Goal: Task Accomplishment & Management: Use online tool/utility

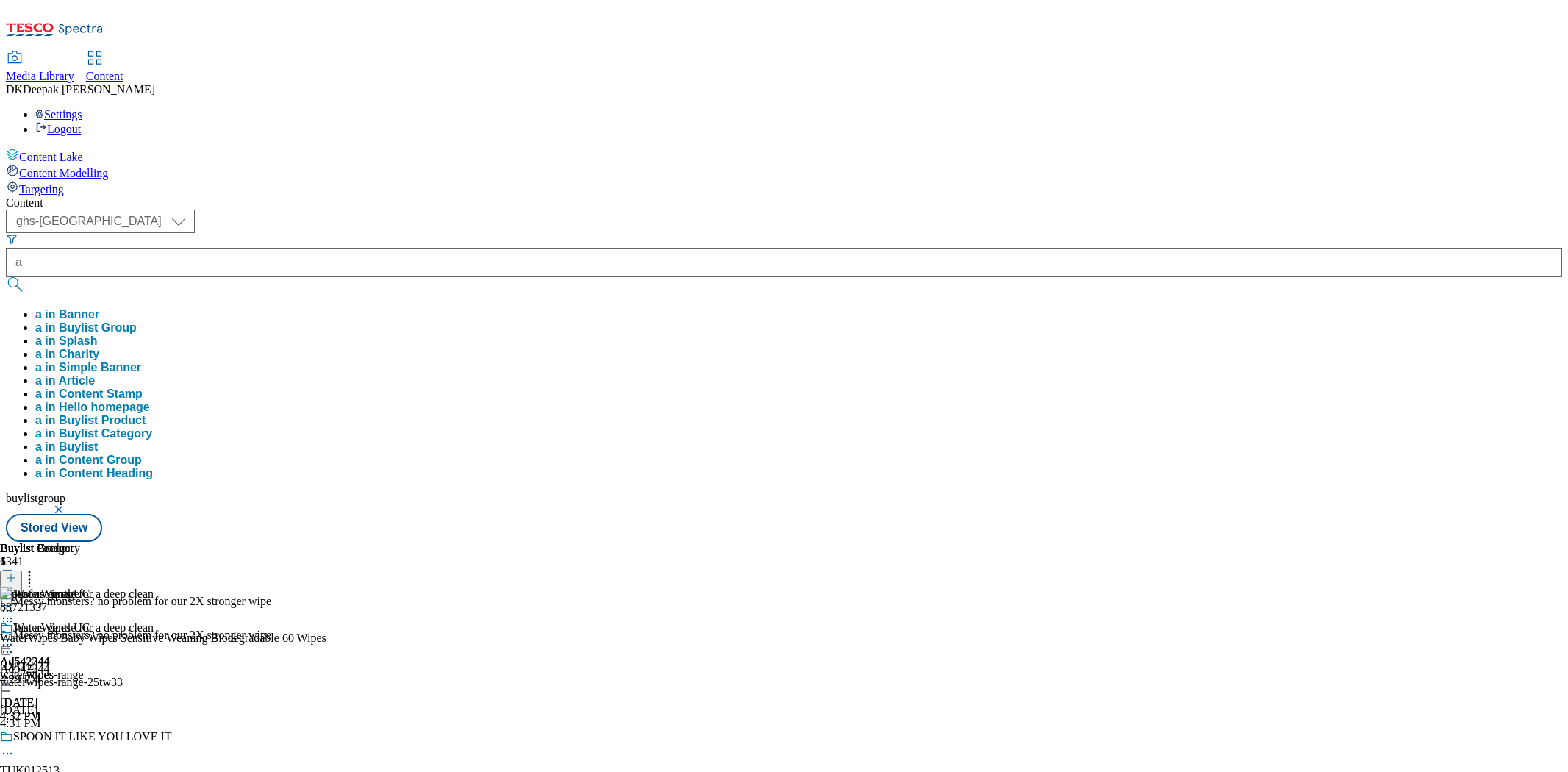
select select "ghs-[GEOGRAPHIC_DATA]"
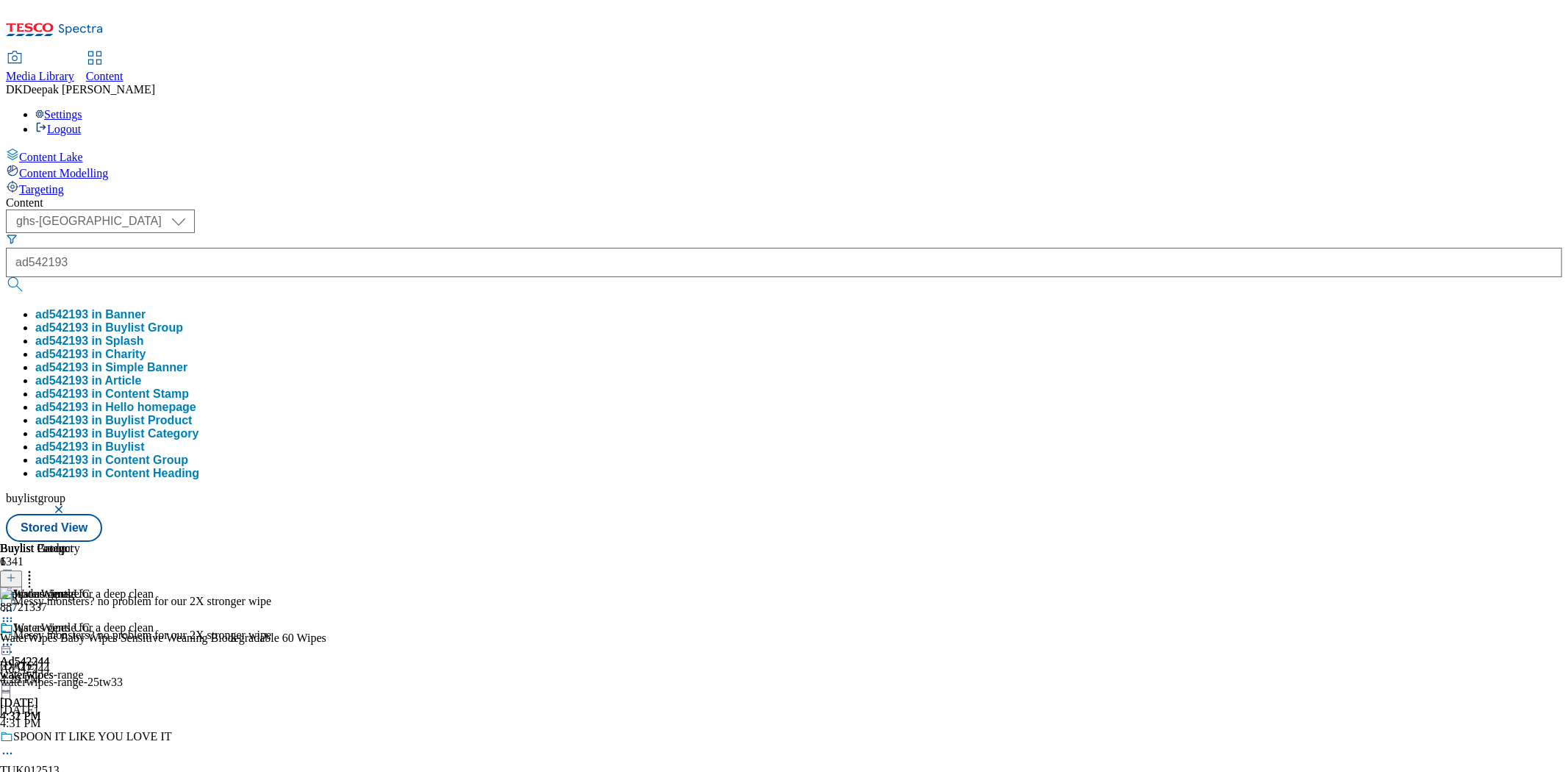
type input "ad542193"
click at [6, 277] on button "submit" at bounding box center [16, 284] width 20 height 15
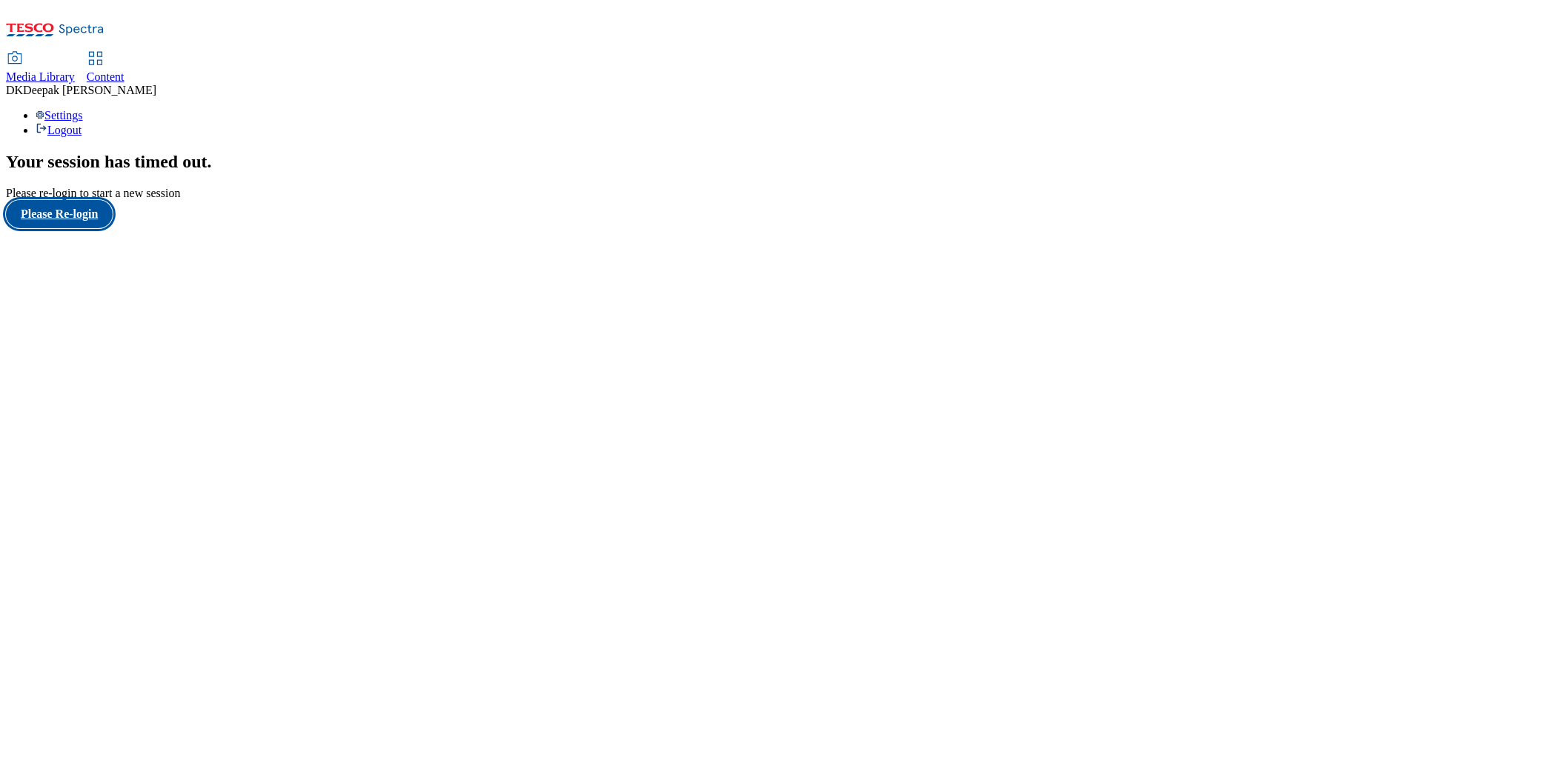
click at [101, 228] on button "Please Re-login" at bounding box center [59, 214] width 107 height 28
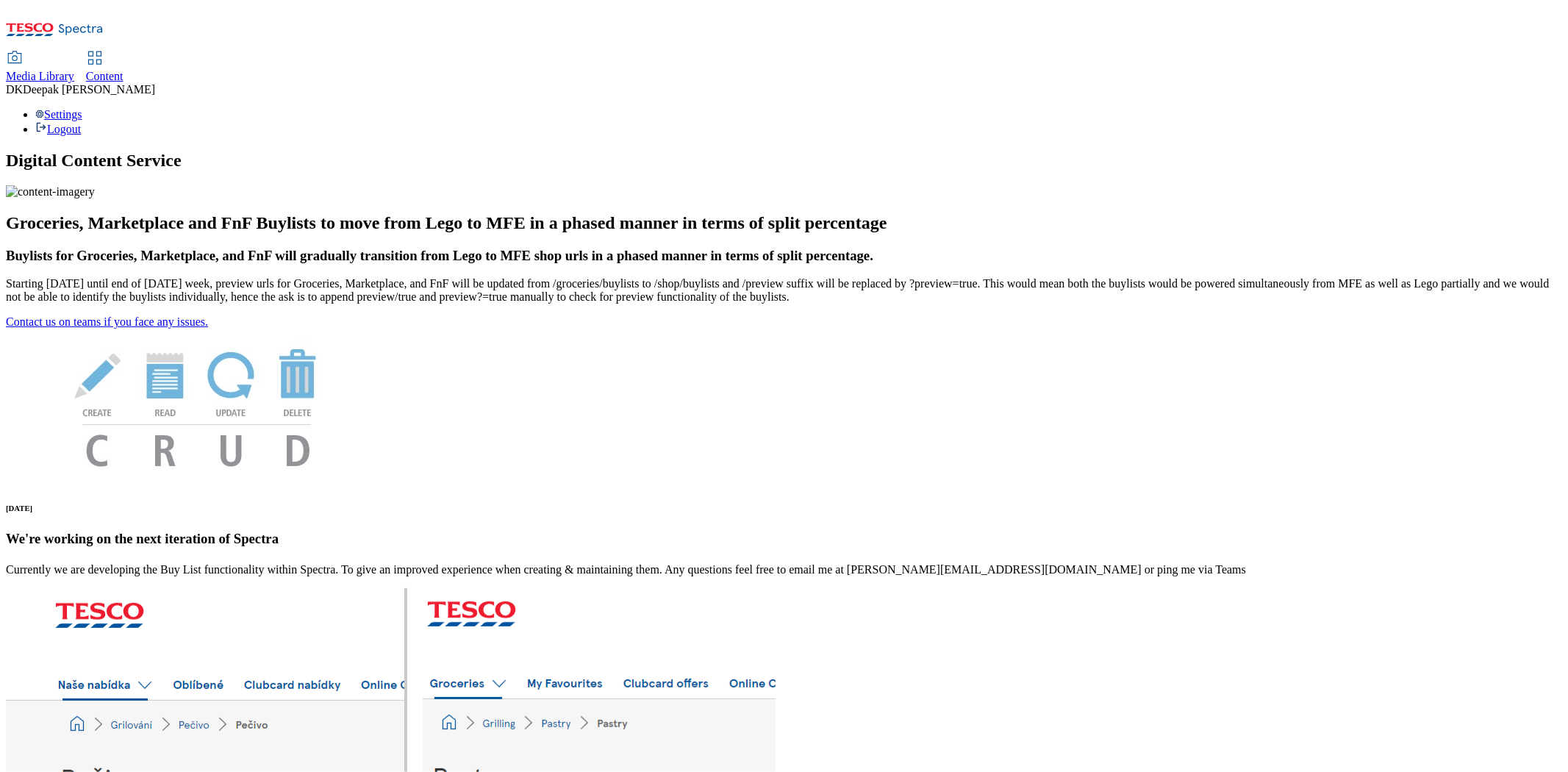
click at [124, 69] on span "Content" at bounding box center [105, 76] width 37 height 12
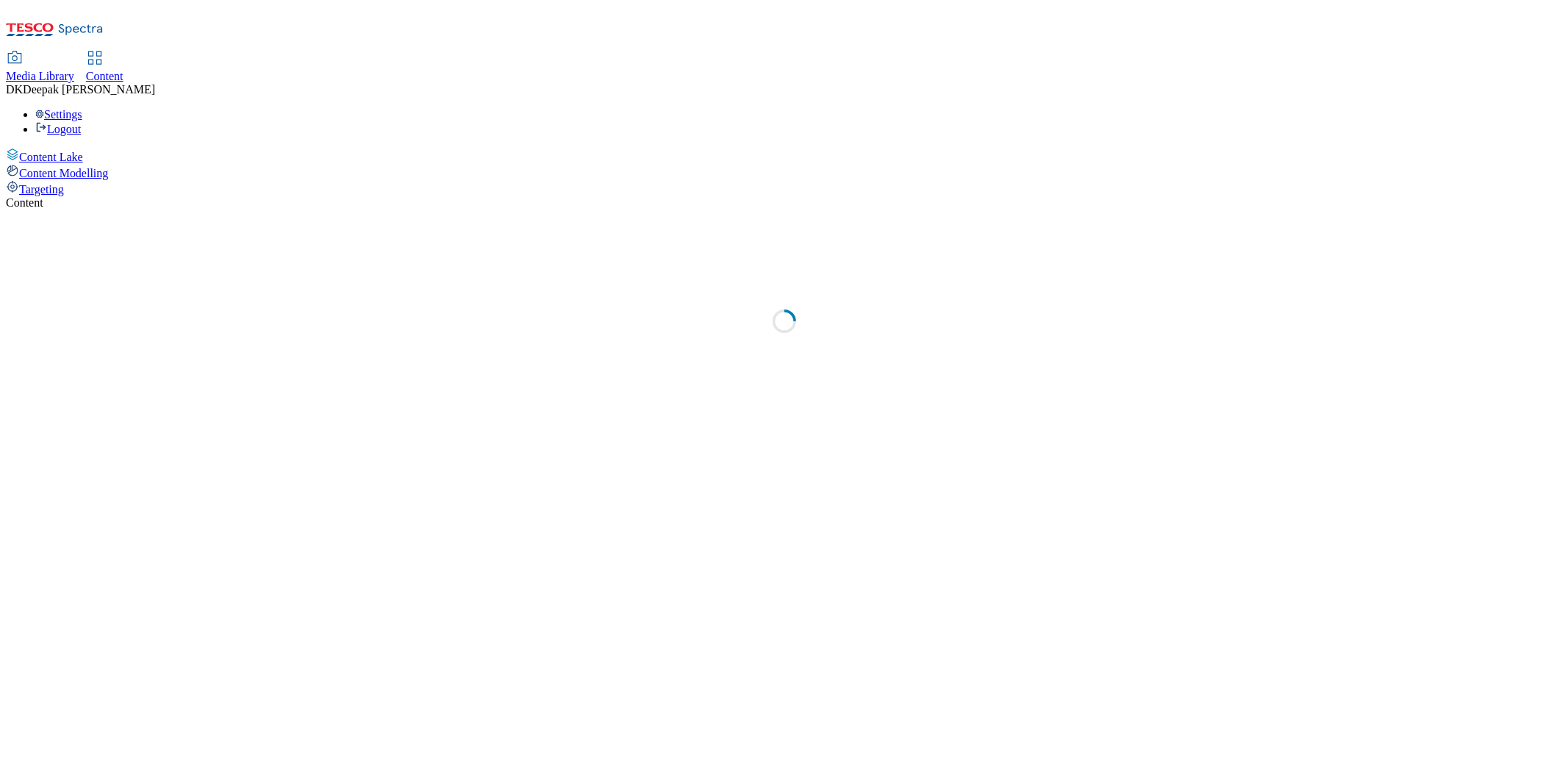
select select "ghs-[GEOGRAPHIC_DATA]"
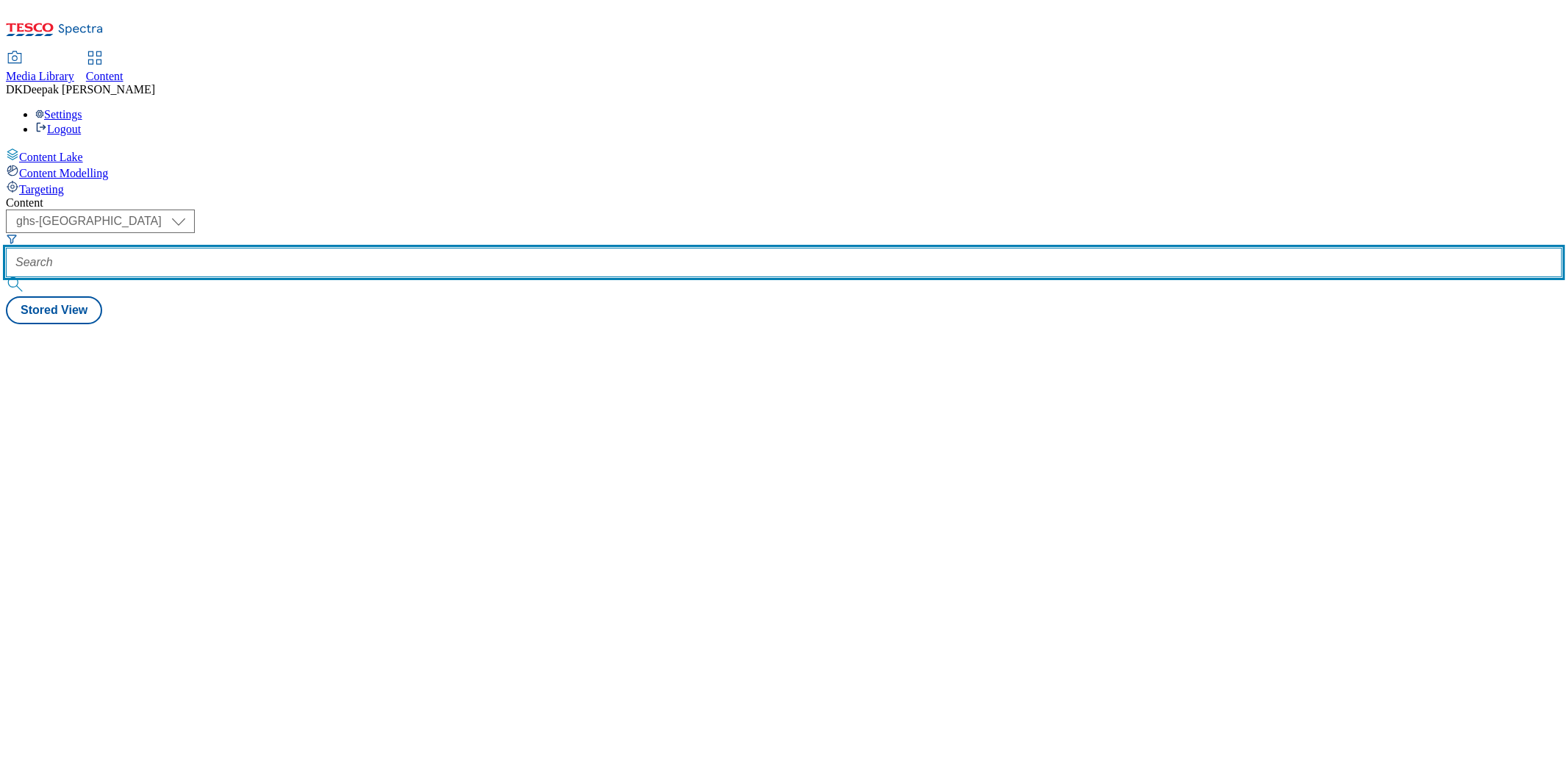
click at [335, 248] on input "text" at bounding box center [784, 262] width 1556 height 29
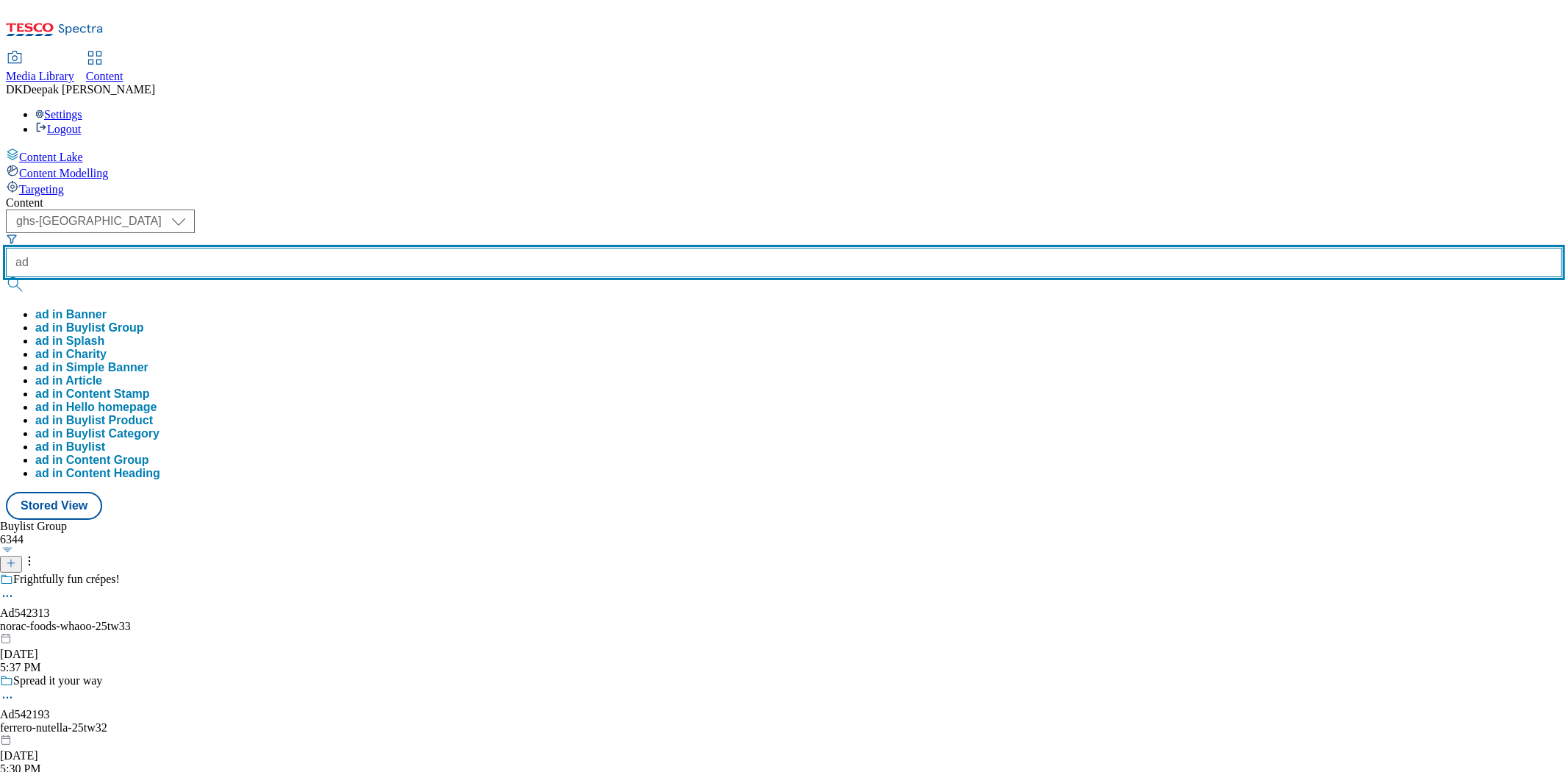
paste input "542193"
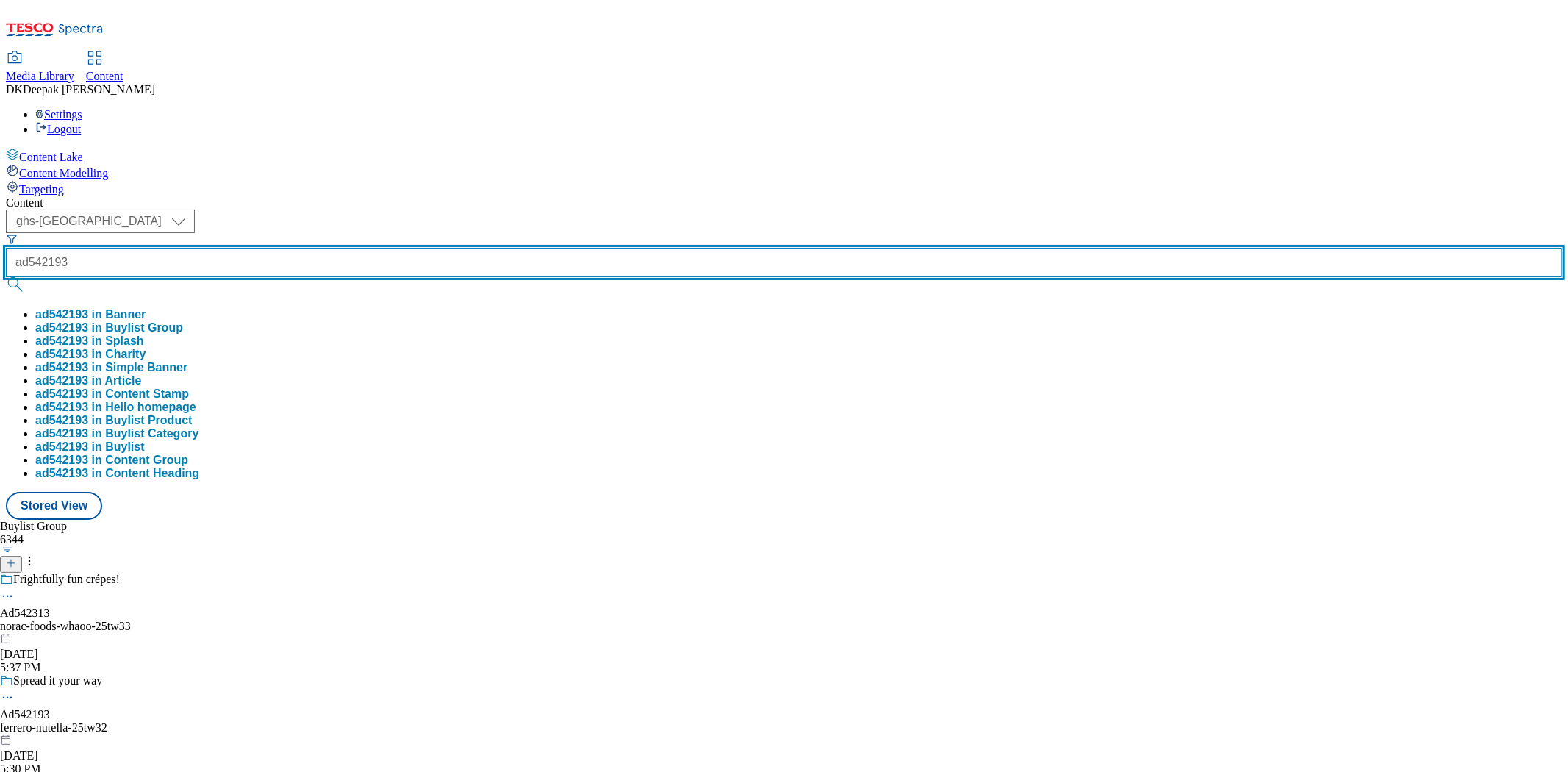
type input "ad542193"
click at [6, 277] on button "submit" at bounding box center [16, 284] width 20 height 15
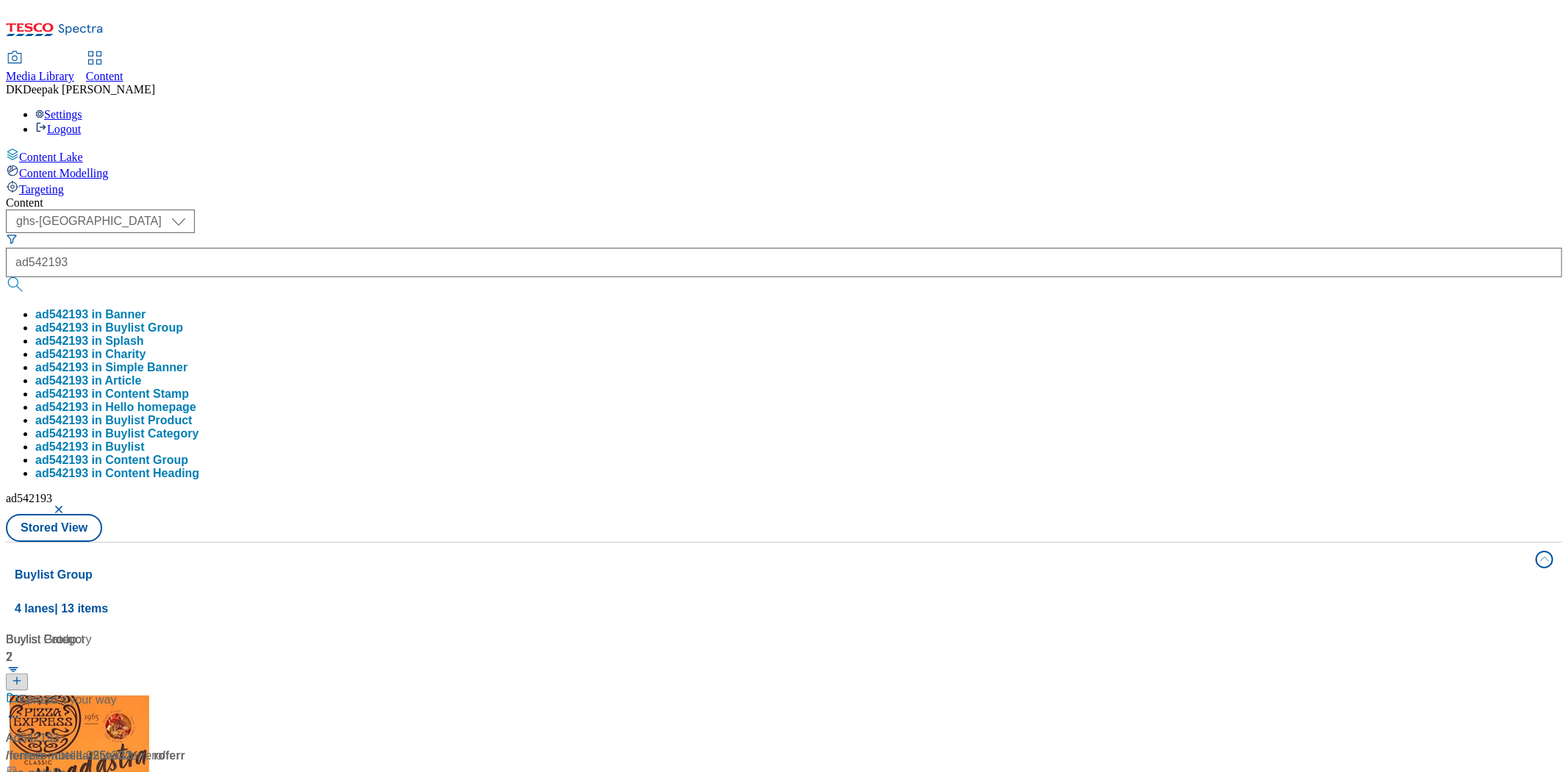
drag, startPoint x: 140, startPoint y: 475, endPoint x: 200, endPoint y: 445, distance: 67.1
click at [140, 196] on div "Content Lake Content Modelling Targeting" at bounding box center [784, 172] width 1556 height 48
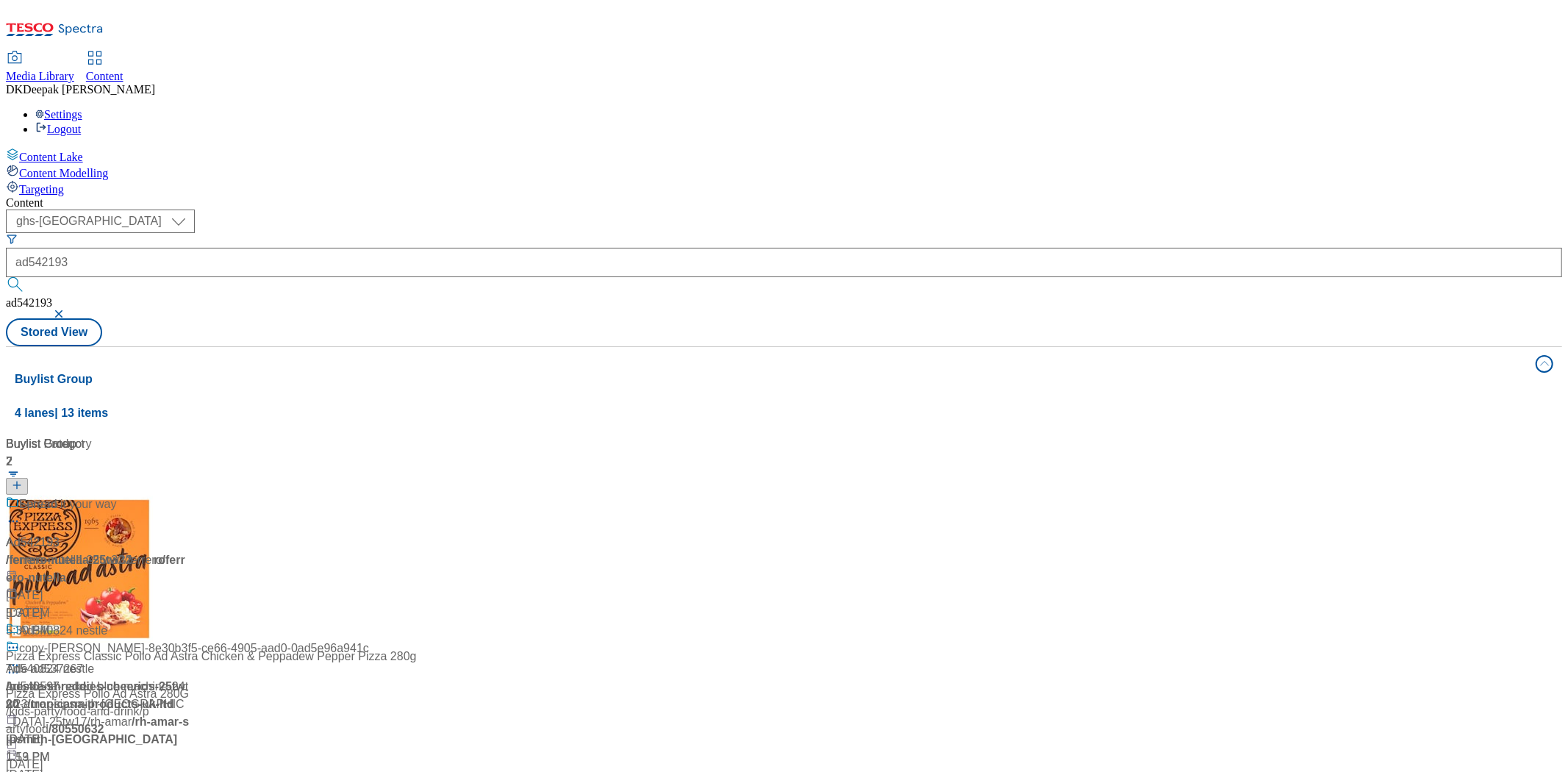
click at [190, 496] on div "Ad542193 / ferrero-nutella-25tw32 / ferrero Sep 24, 2025 5:30 PM" at bounding box center [98, 559] width 183 height 126
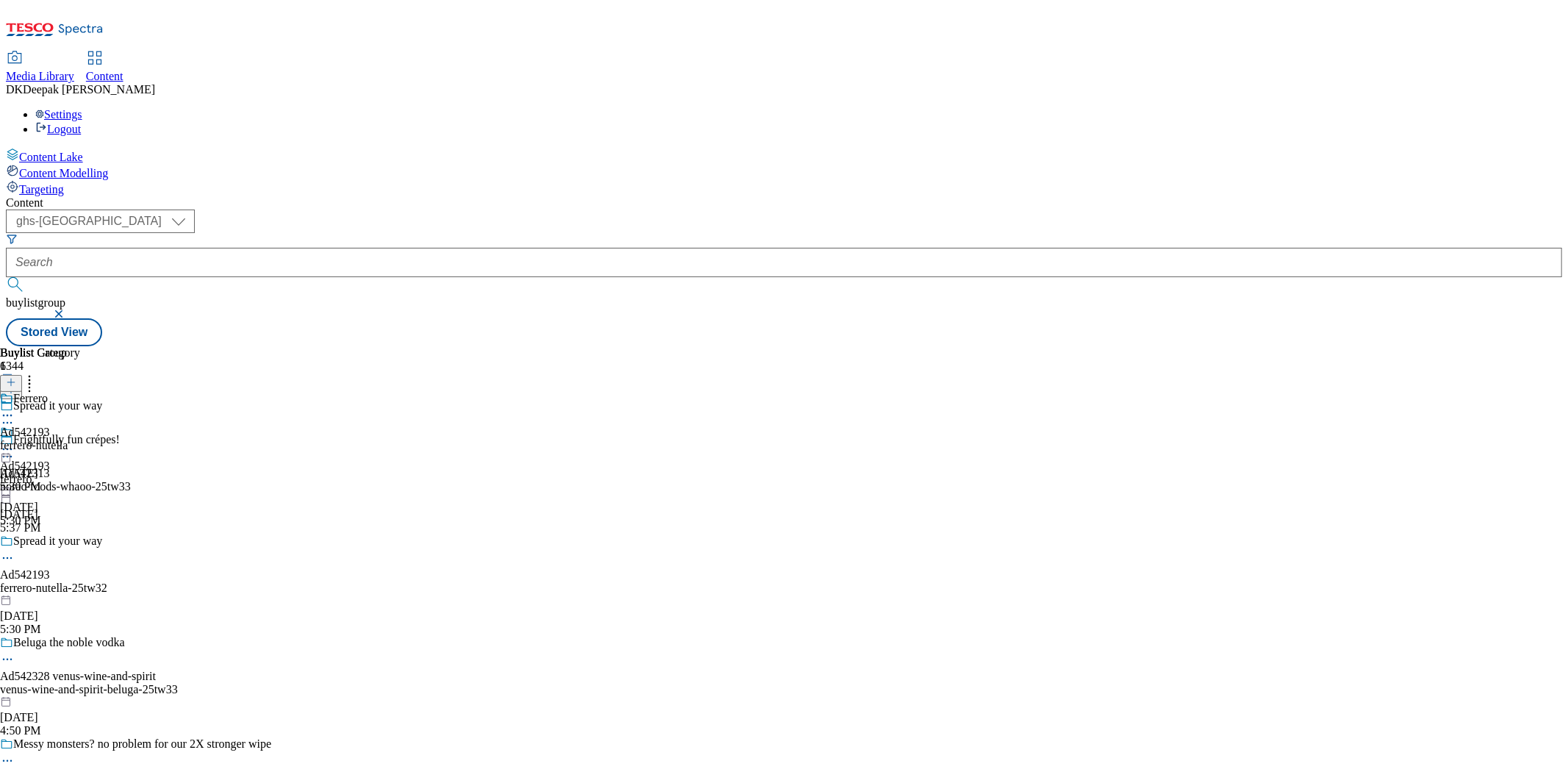
click at [15, 550] on icon at bounding box center [7, 557] width 15 height 15
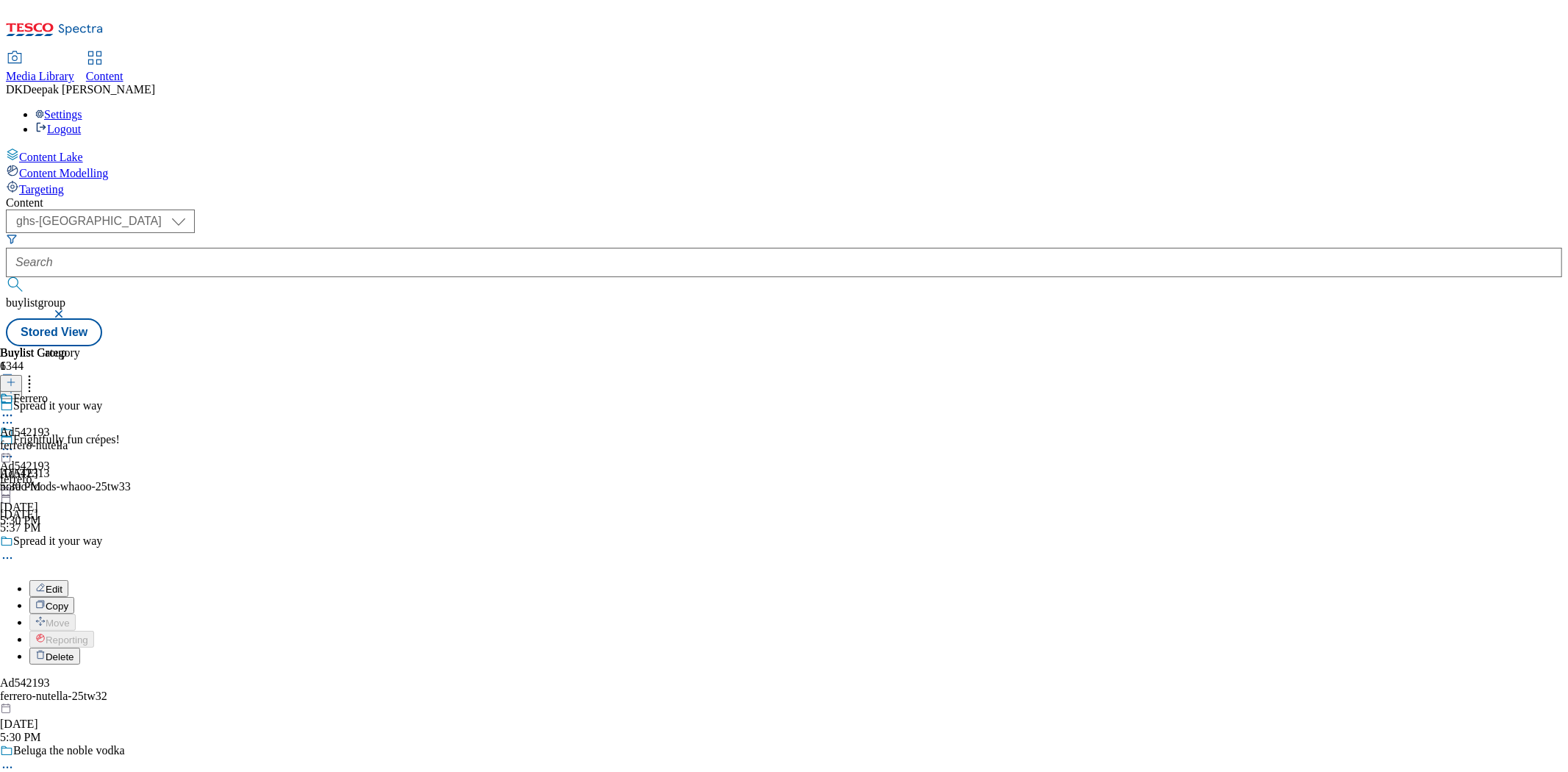
click at [69, 581] on button "Edit" at bounding box center [49, 589] width 39 height 17
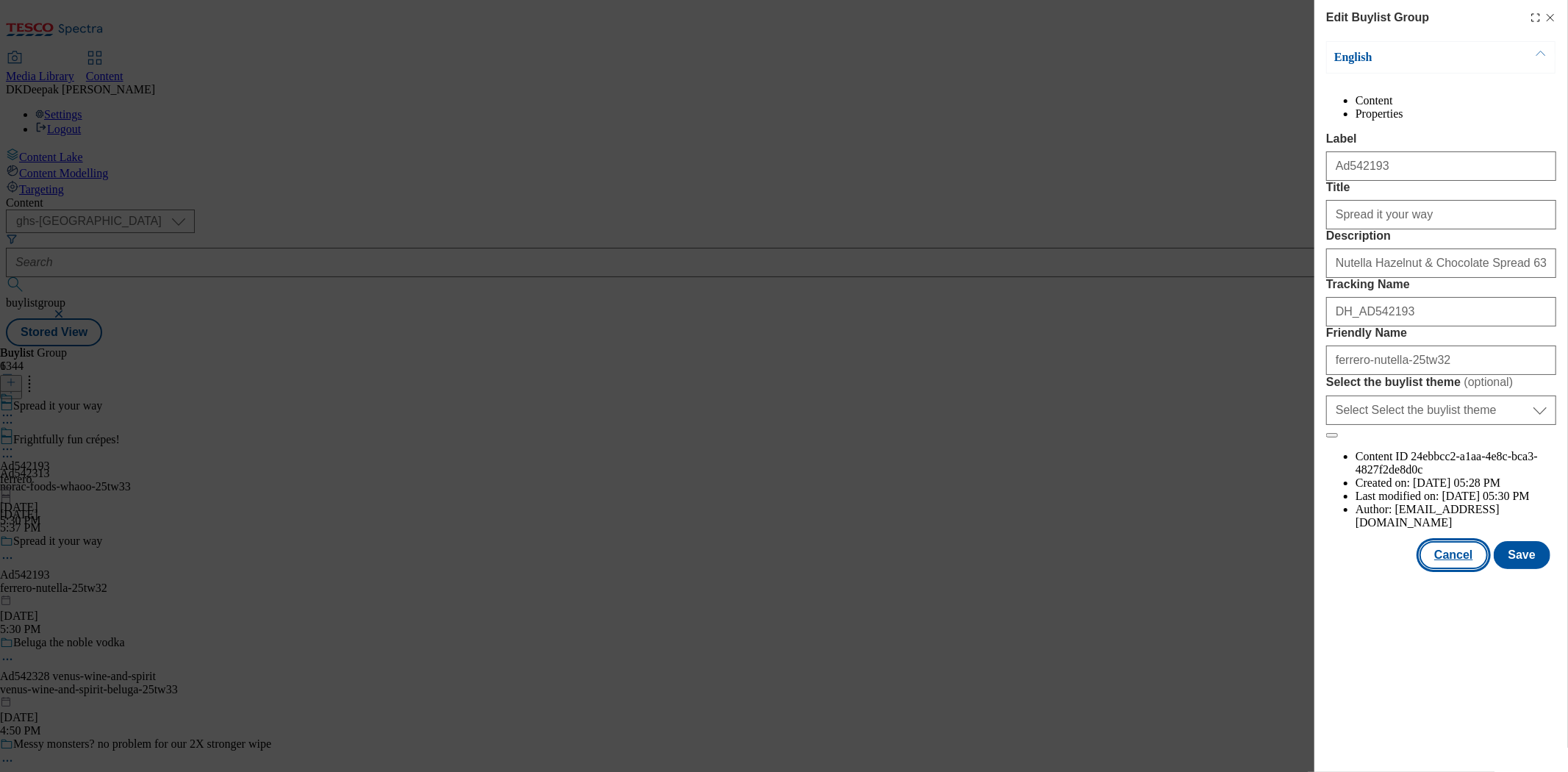
click at [1471, 569] on button "Cancel" at bounding box center [1454, 555] width 68 height 28
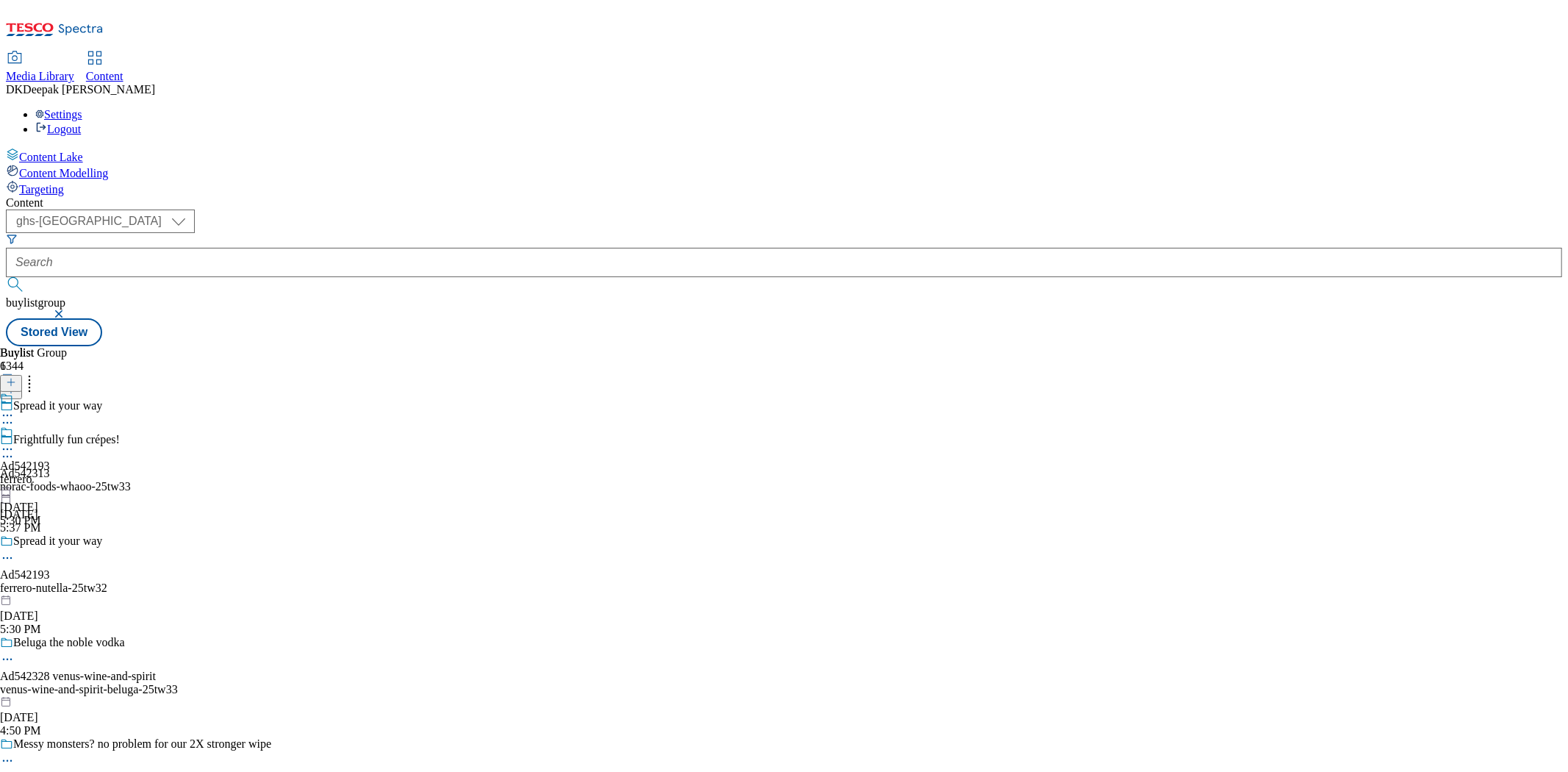
click at [50, 473] on div "ferrero" at bounding box center [25, 479] width 50 height 13
click at [15, 442] on icon at bounding box center [7, 449] width 15 height 15
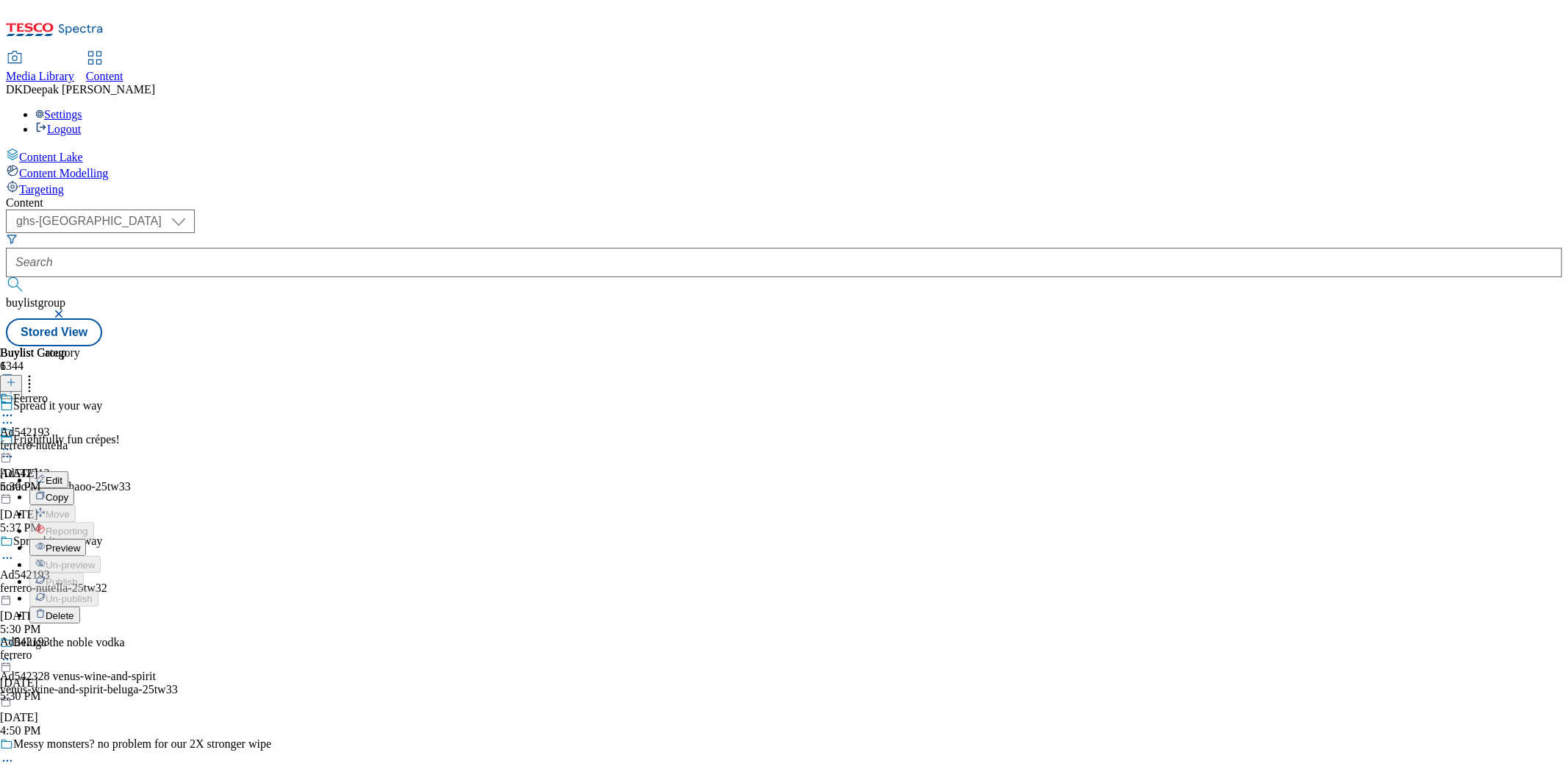
click at [69, 471] on button "Edit" at bounding box center [49, 479] width 39 height 17
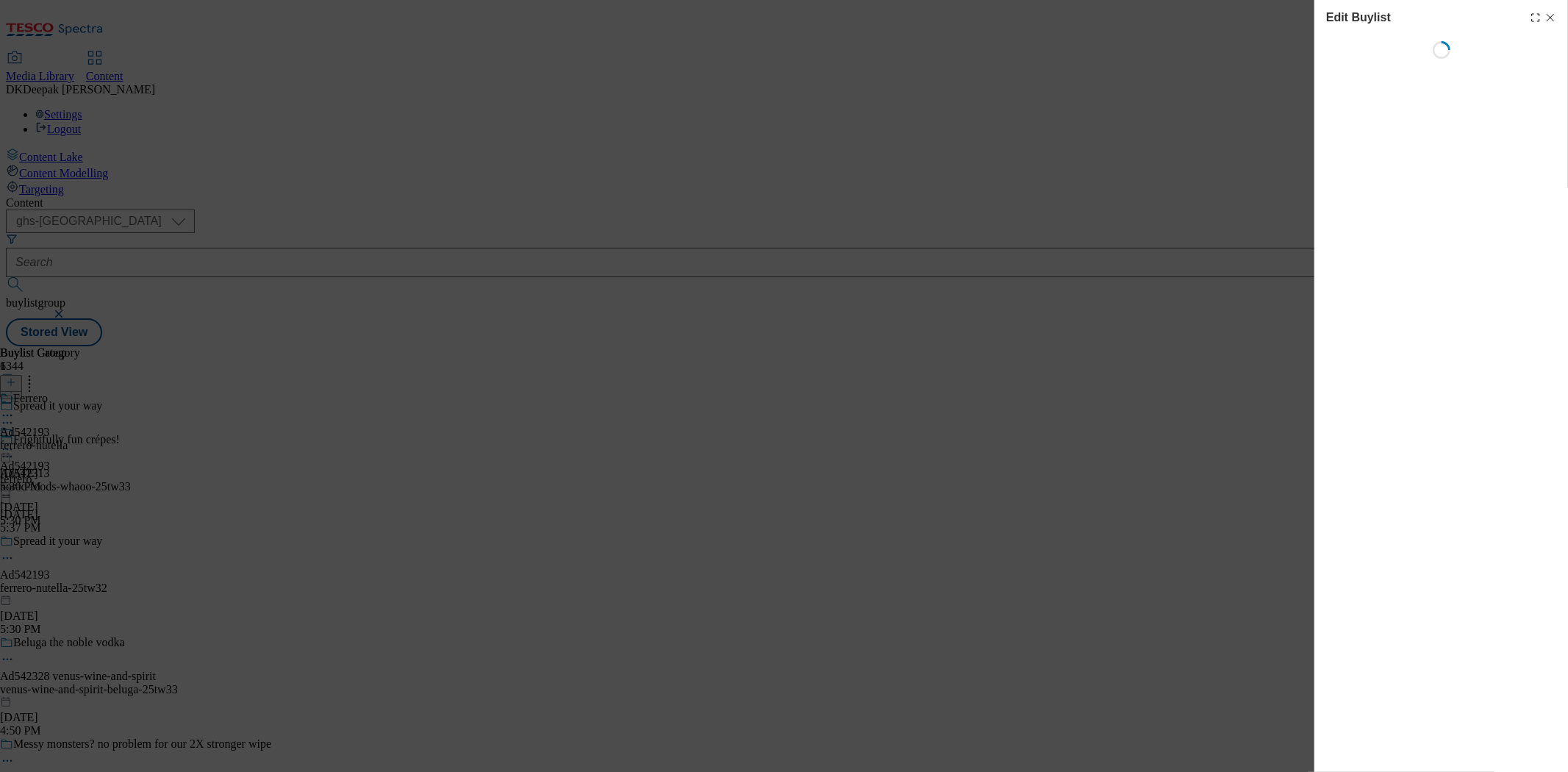
select select "tactical"
select select "supplier funded short term 1-3 weeks"
select select "dunnhumby"
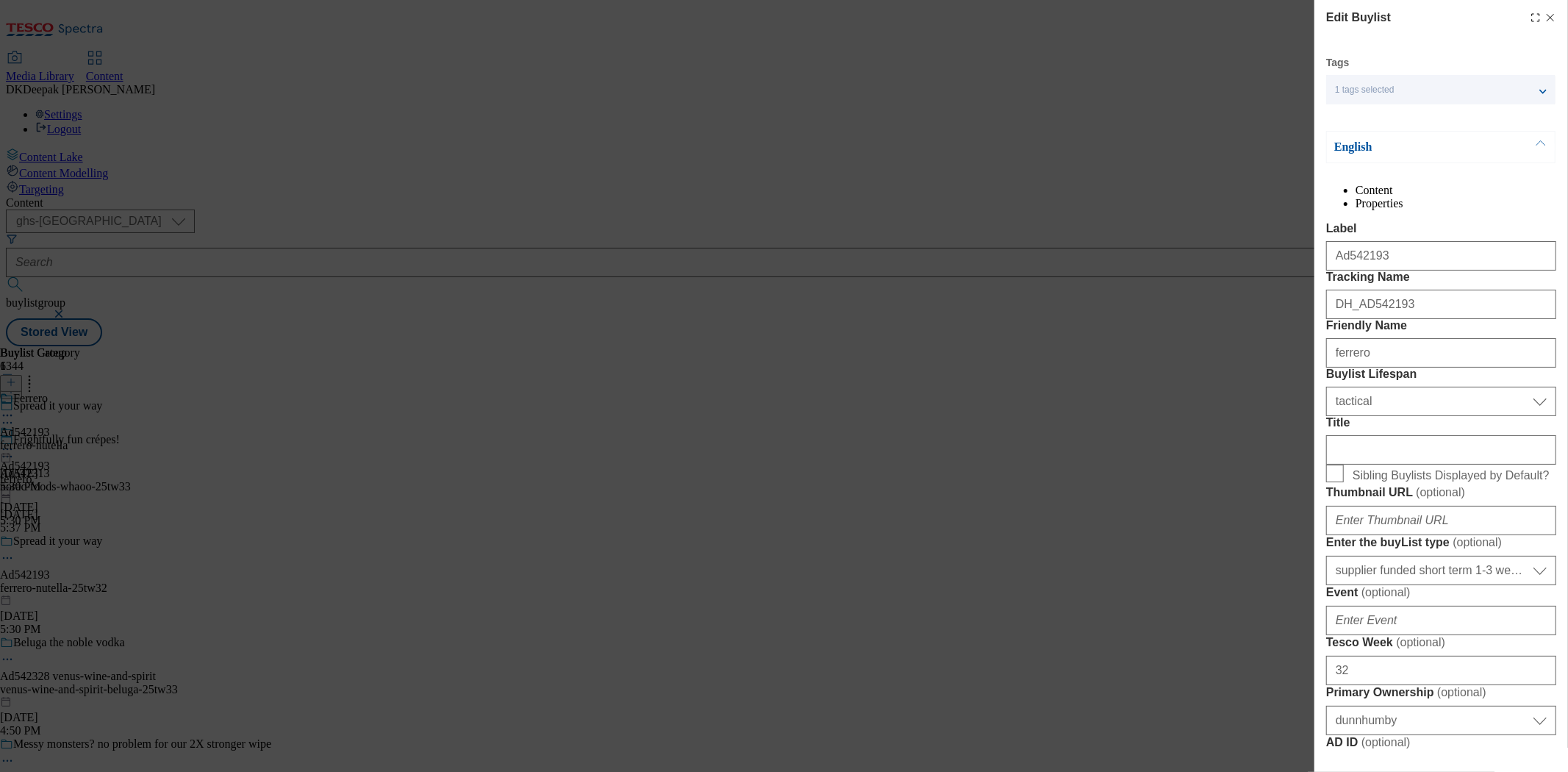
select select "Banner"
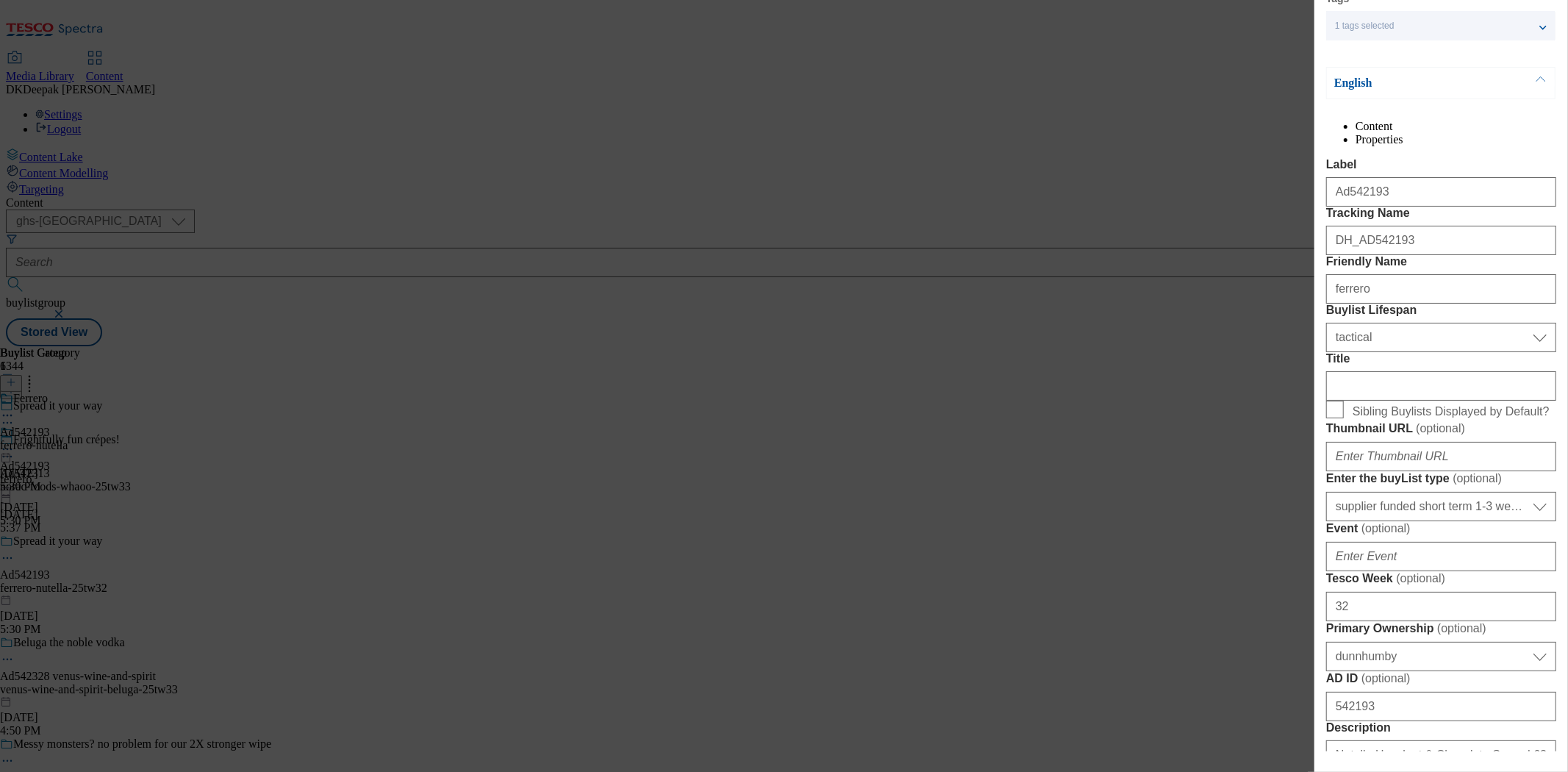
scroll to position [163, 0]
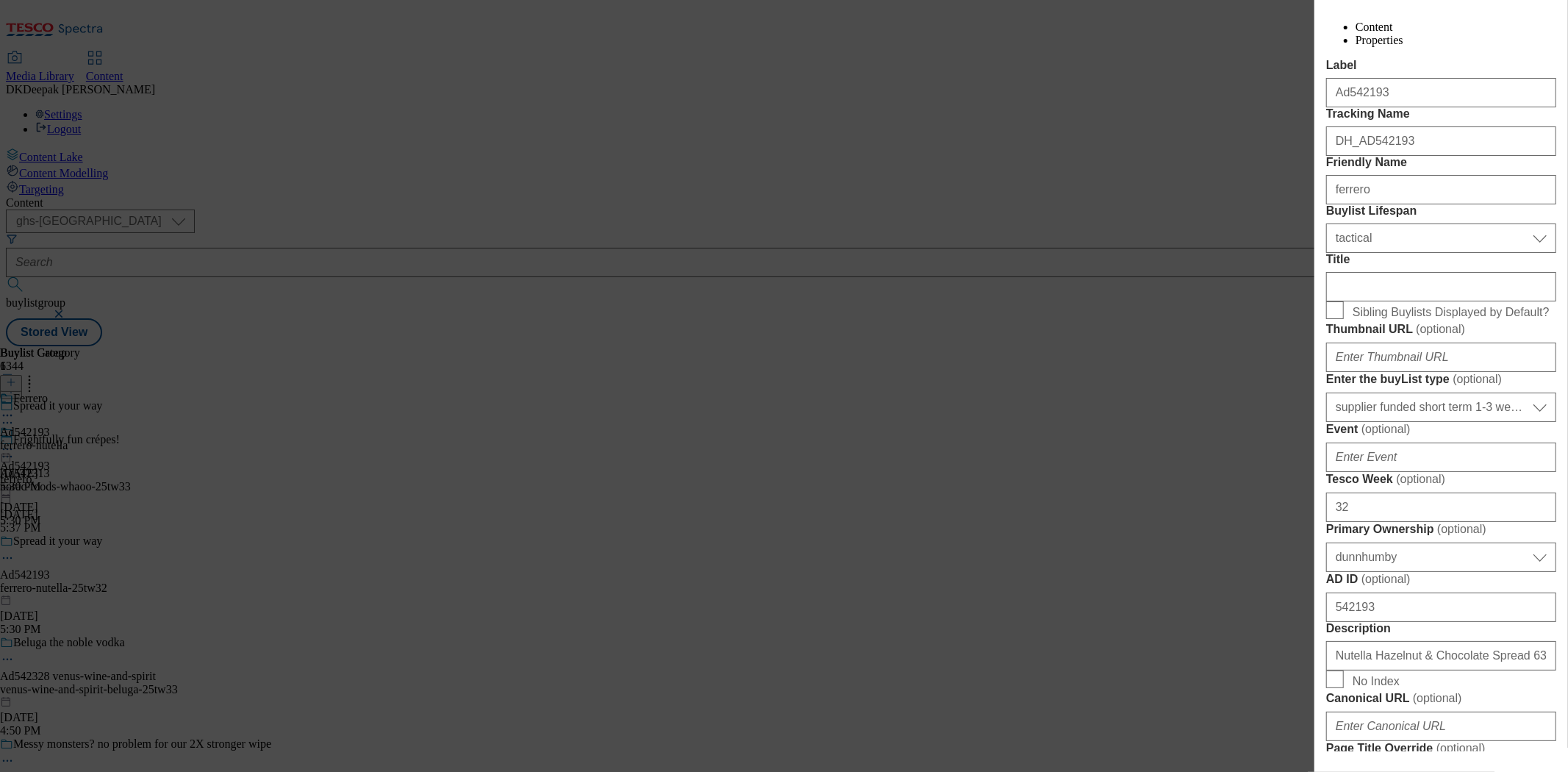
click at [1238, 407] on div "Edit Buylist Tags 1 tags selected buylist English Content Properties Label Ad54…" at bounding box center [784, 386] width 1568 height 772
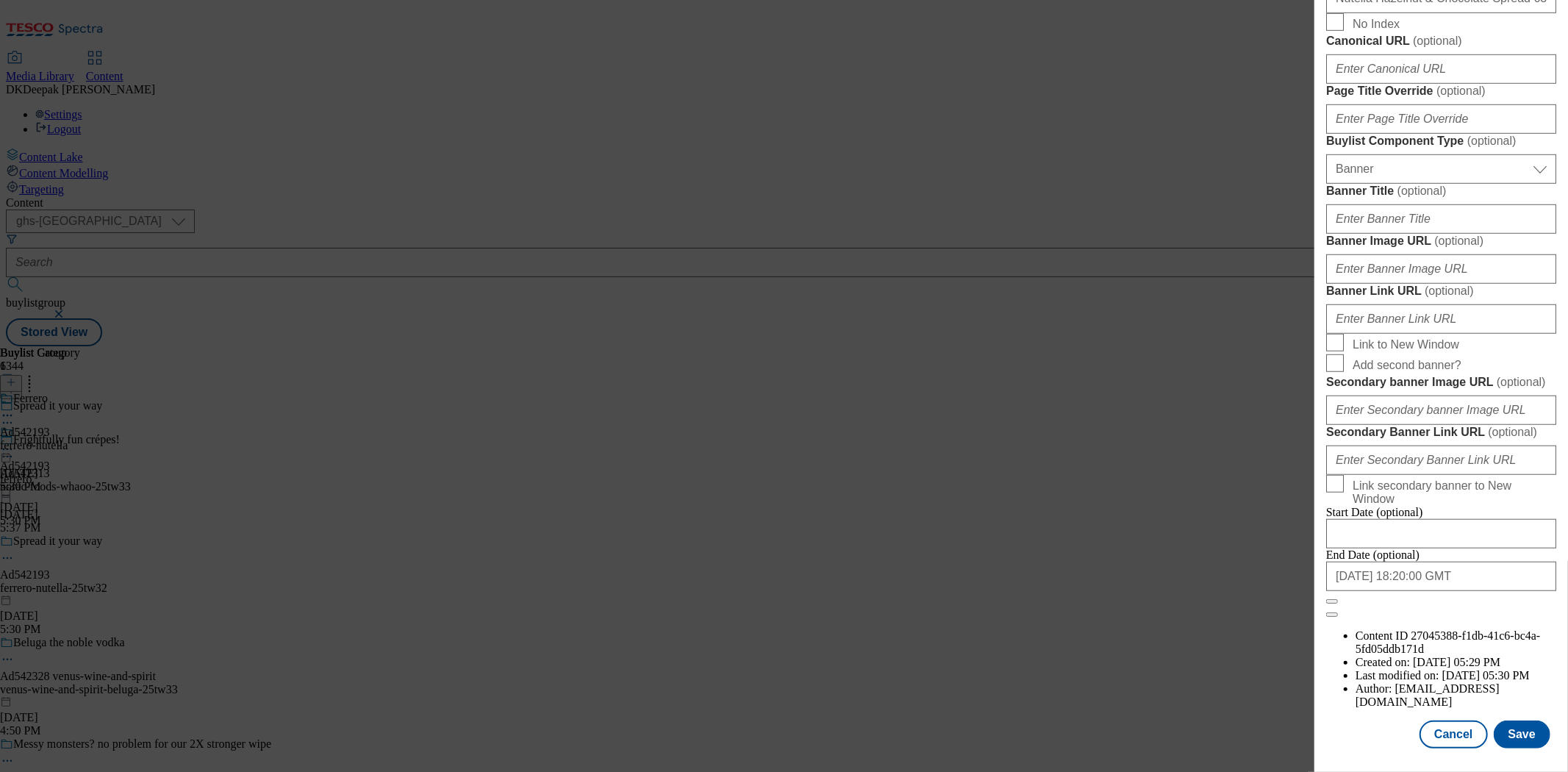
scroll to position [1377, 0]
click at [1445, 720] on button "Cancel" at bounding box center [1454, 734] width 68 height 28
select select "tactical"
select select "supplier funded short term 1-3 weeks"
select select "dunnhumby"
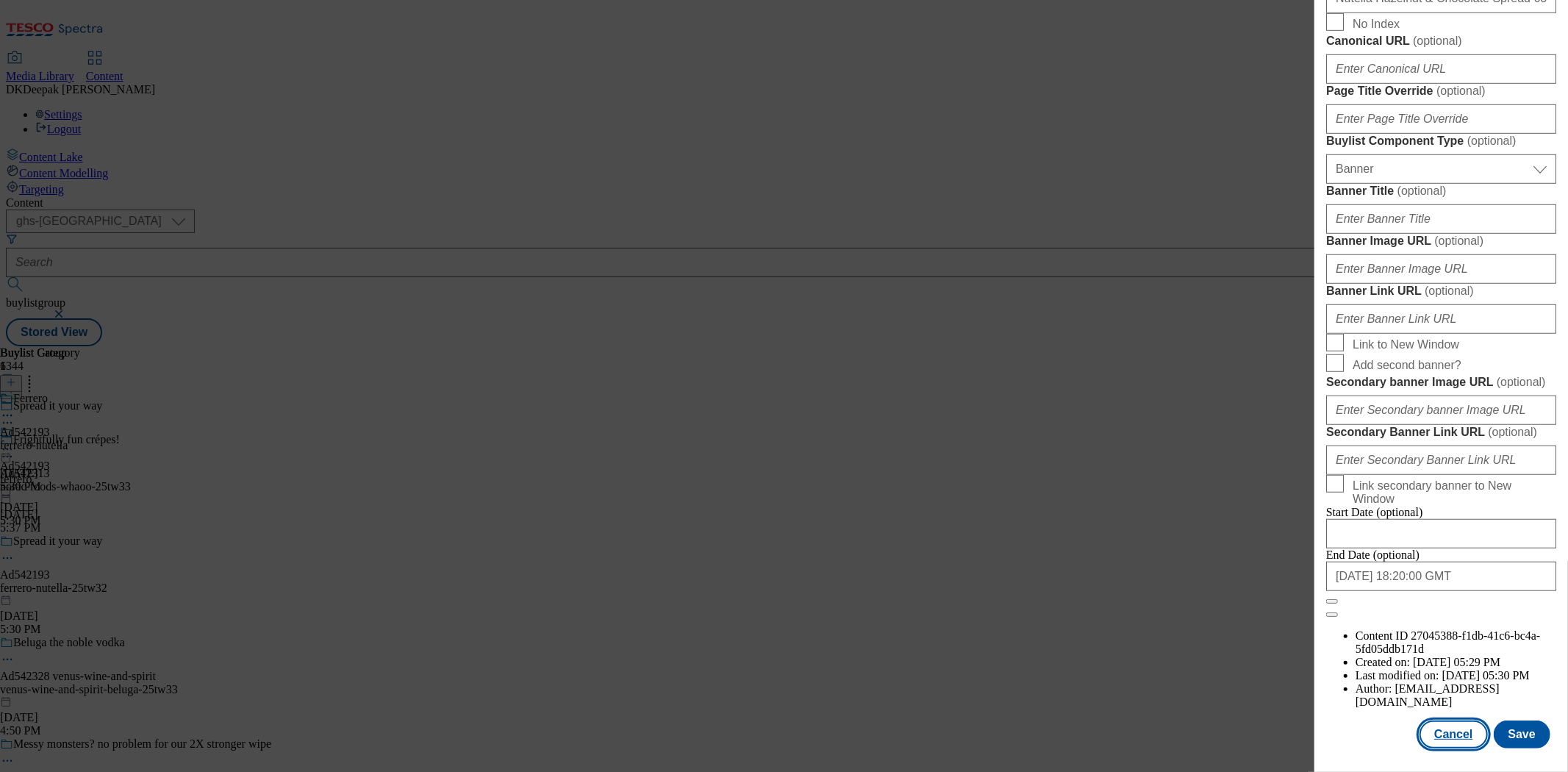
select select "Banner"
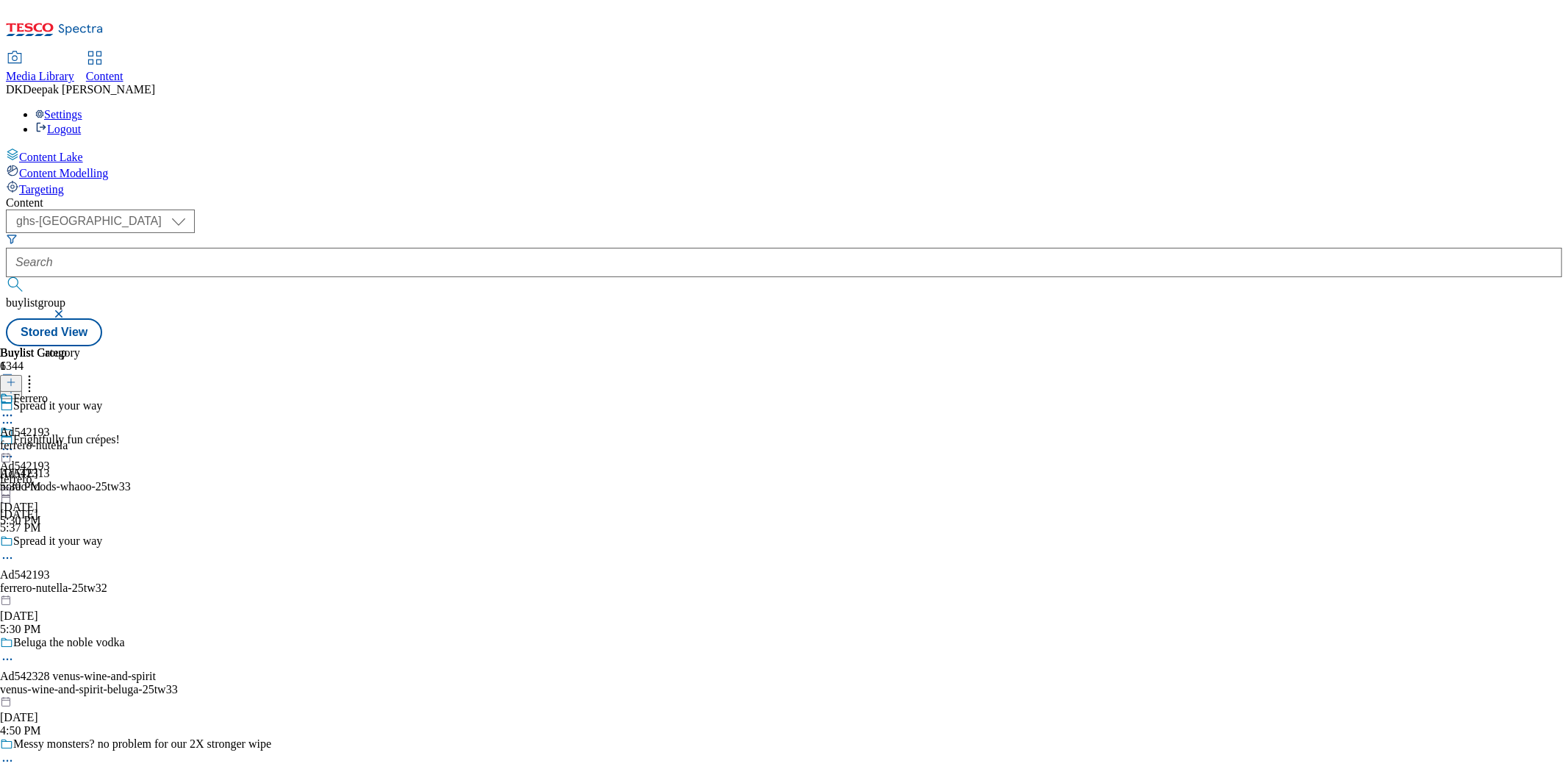
scroll to position [1047, 0]
click at [80, 439] on div "ferrero-nutella" at bounding box center [40, 445] width 80 height 13
click at [15, 442] on icon at bounding box center [7, 449] width 15 height 15
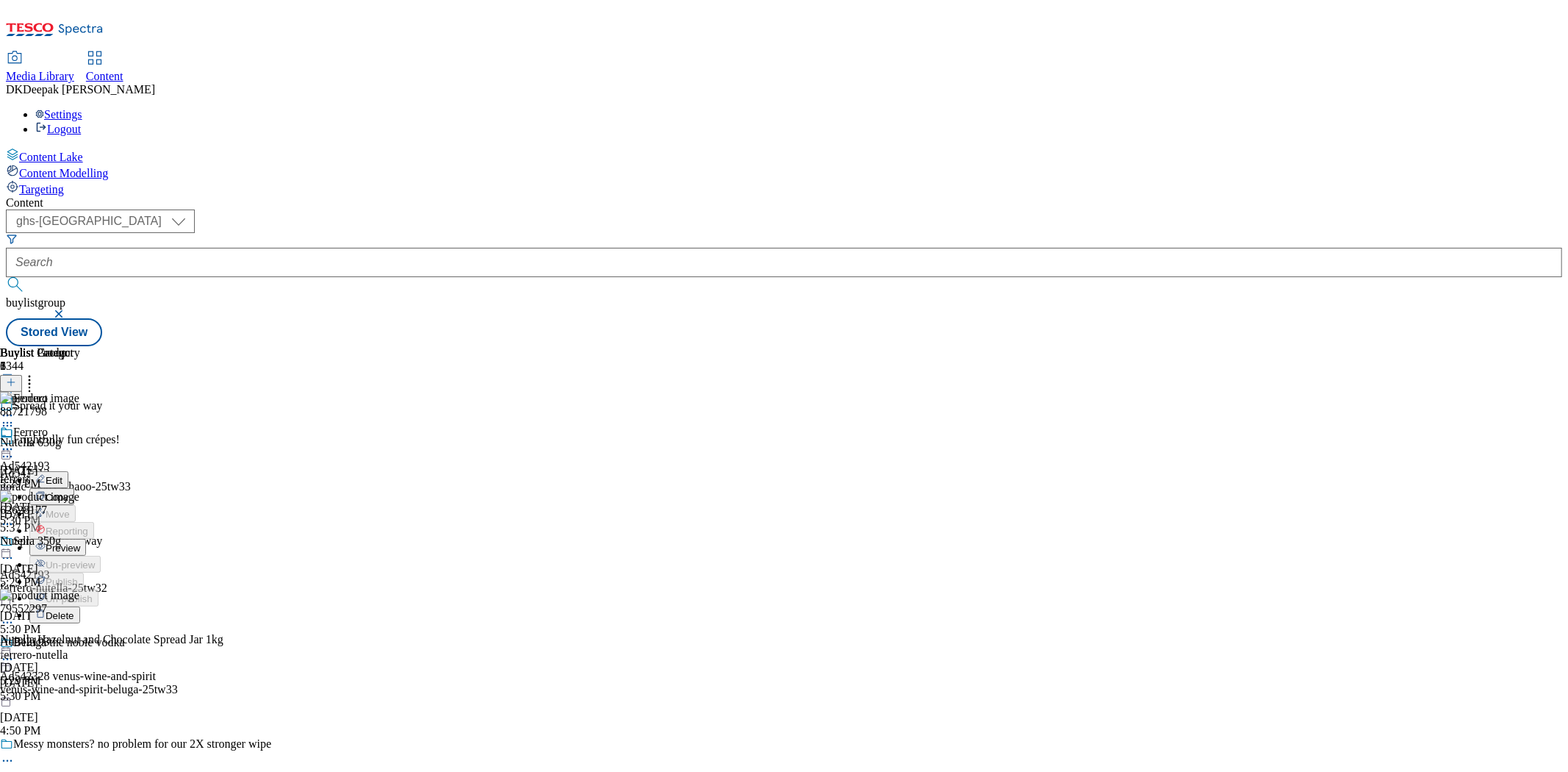
click at [101, 471] on li "Edit" at bounding box center [65, 479] width 71 height 17
click at [15, 442] on icon at bounding box center [7, 449] width 15 height 15
click at [80, 542] on span "Preview" at bounding box center [62, 548] width 35 height 11
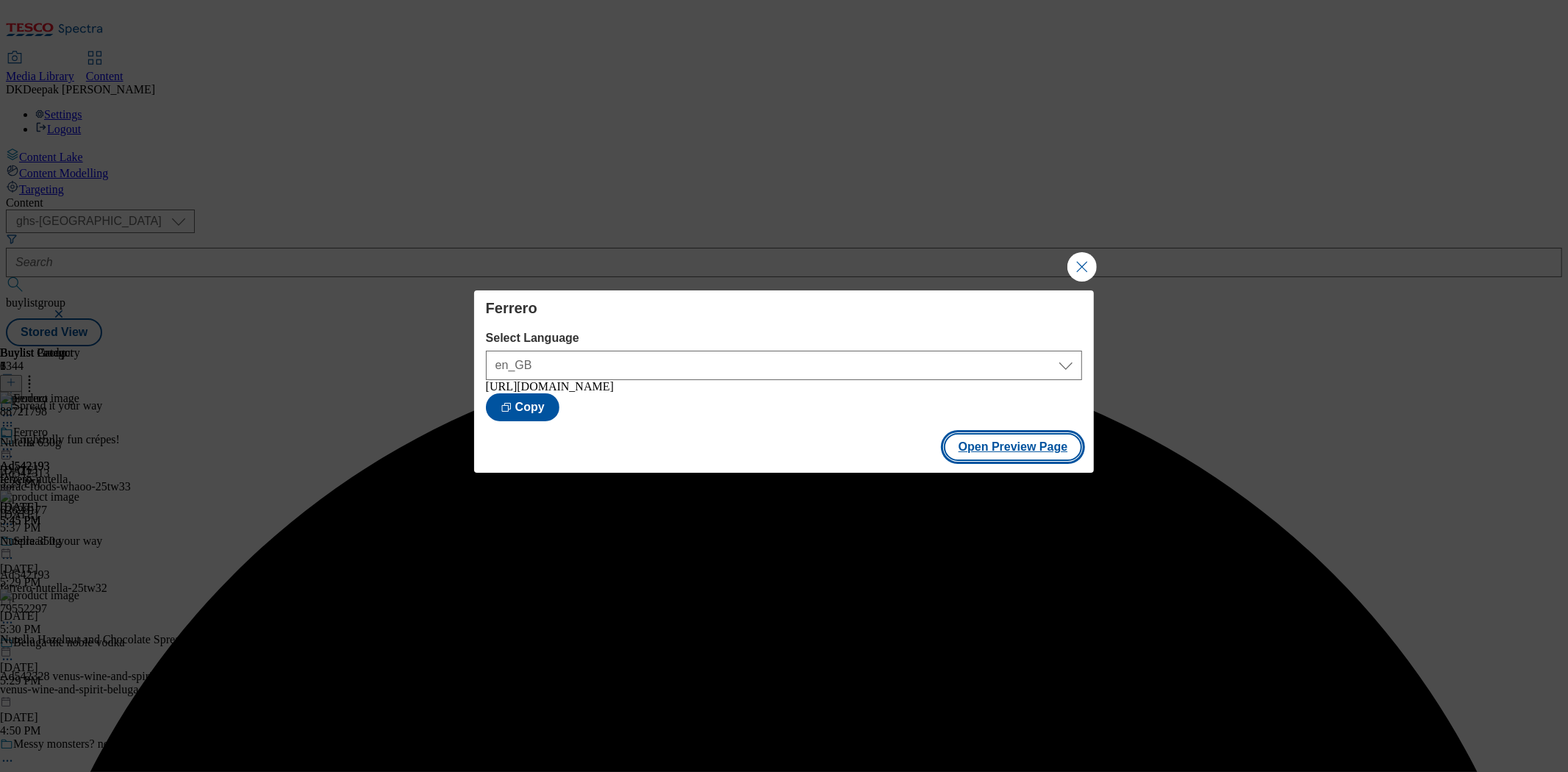
click at [989, 461] on button "Open Preview Page" at bounding box center [1013, 446] width 139 height 28
click at [1079, 268] on button "Close Modal" at bounding box center [1082, 266] width 29 height 29
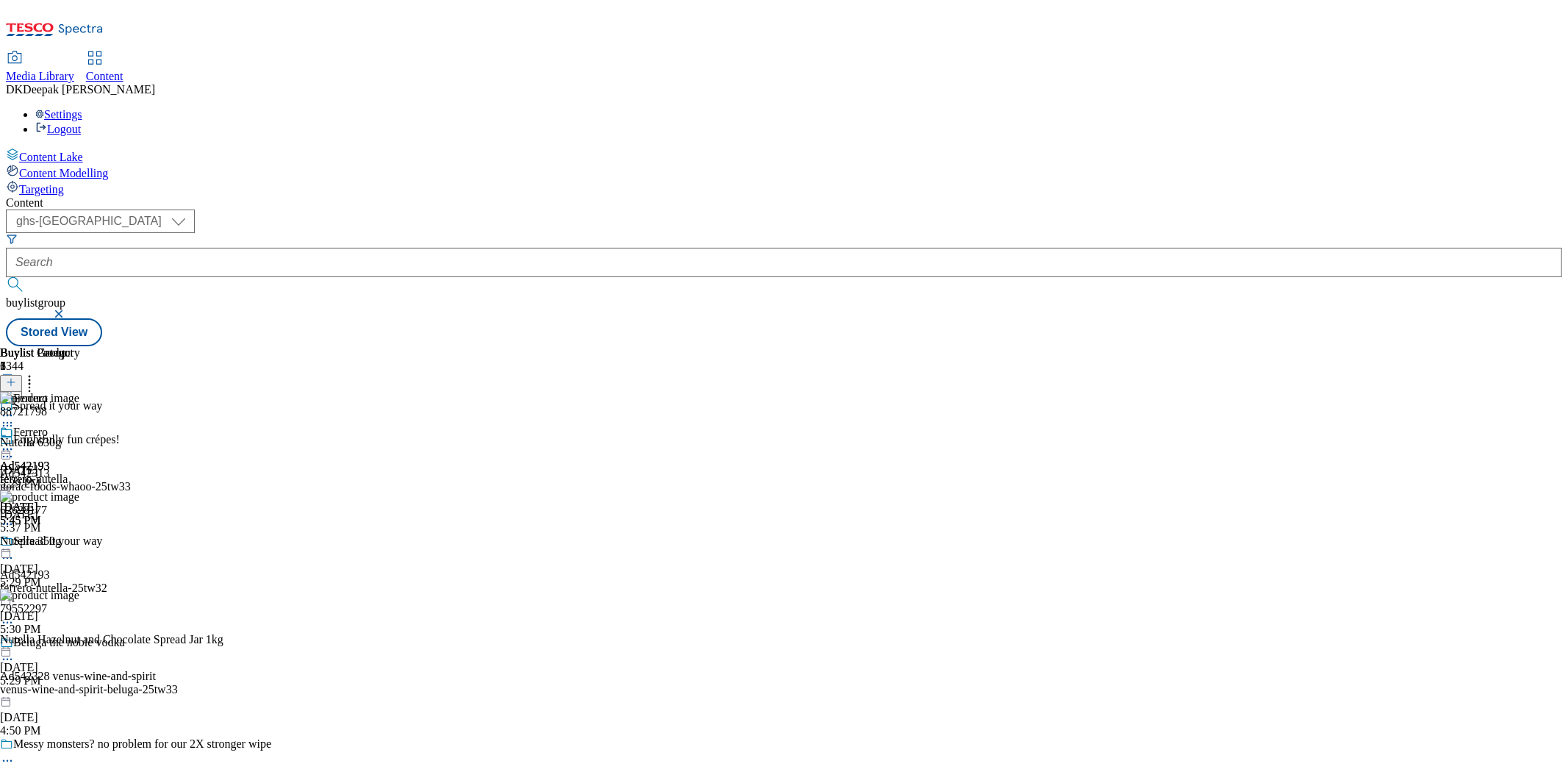
click at [15, 442] on icon at bounding box center [7, 449] width 15 height 15
click at [78, 593] on span "Publish" at bounding box center [61, 598] width 32 height 11
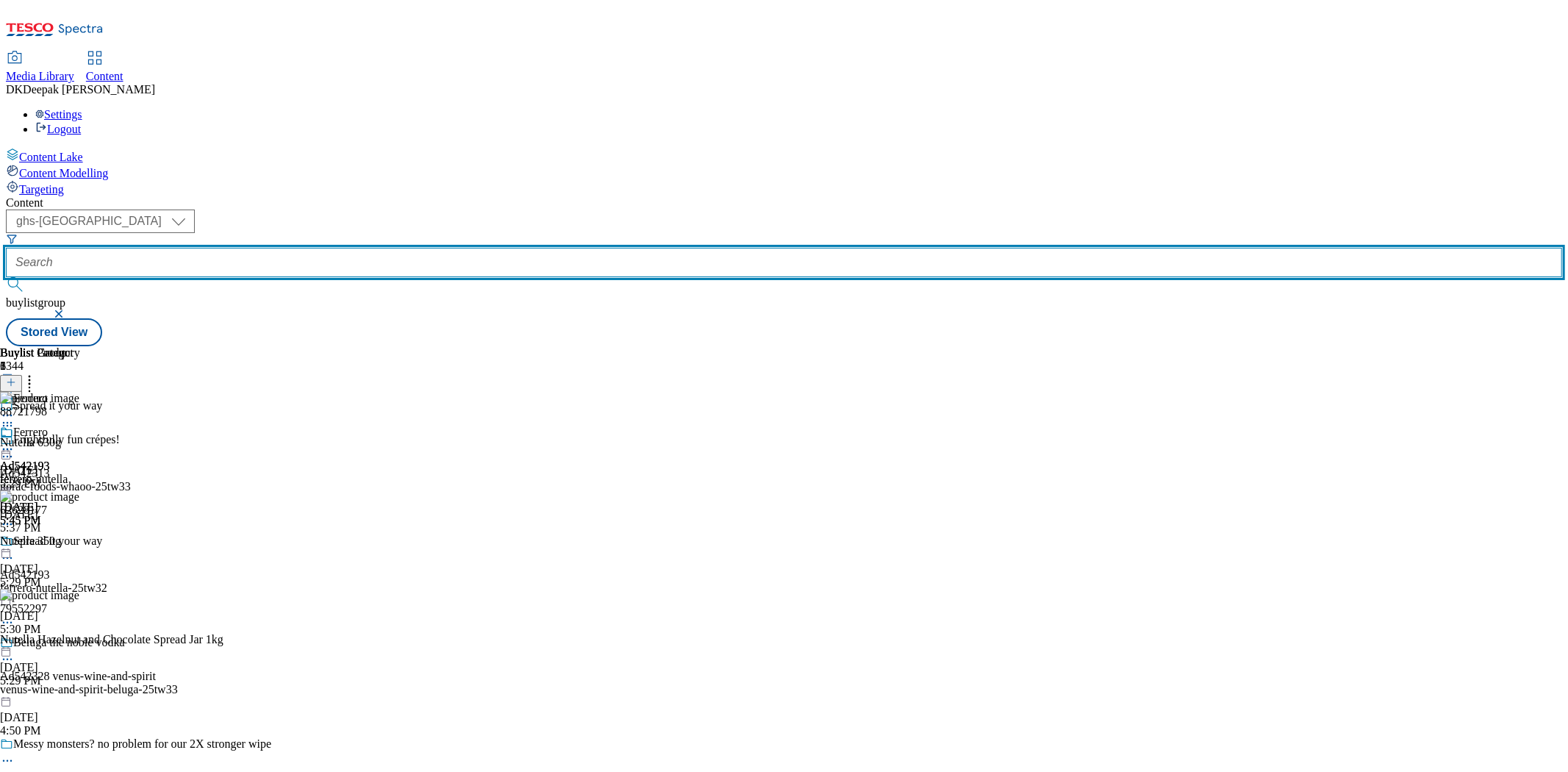
click at [361, 248] on input "text" at bounding box center [784, 262] width 1556 height 29
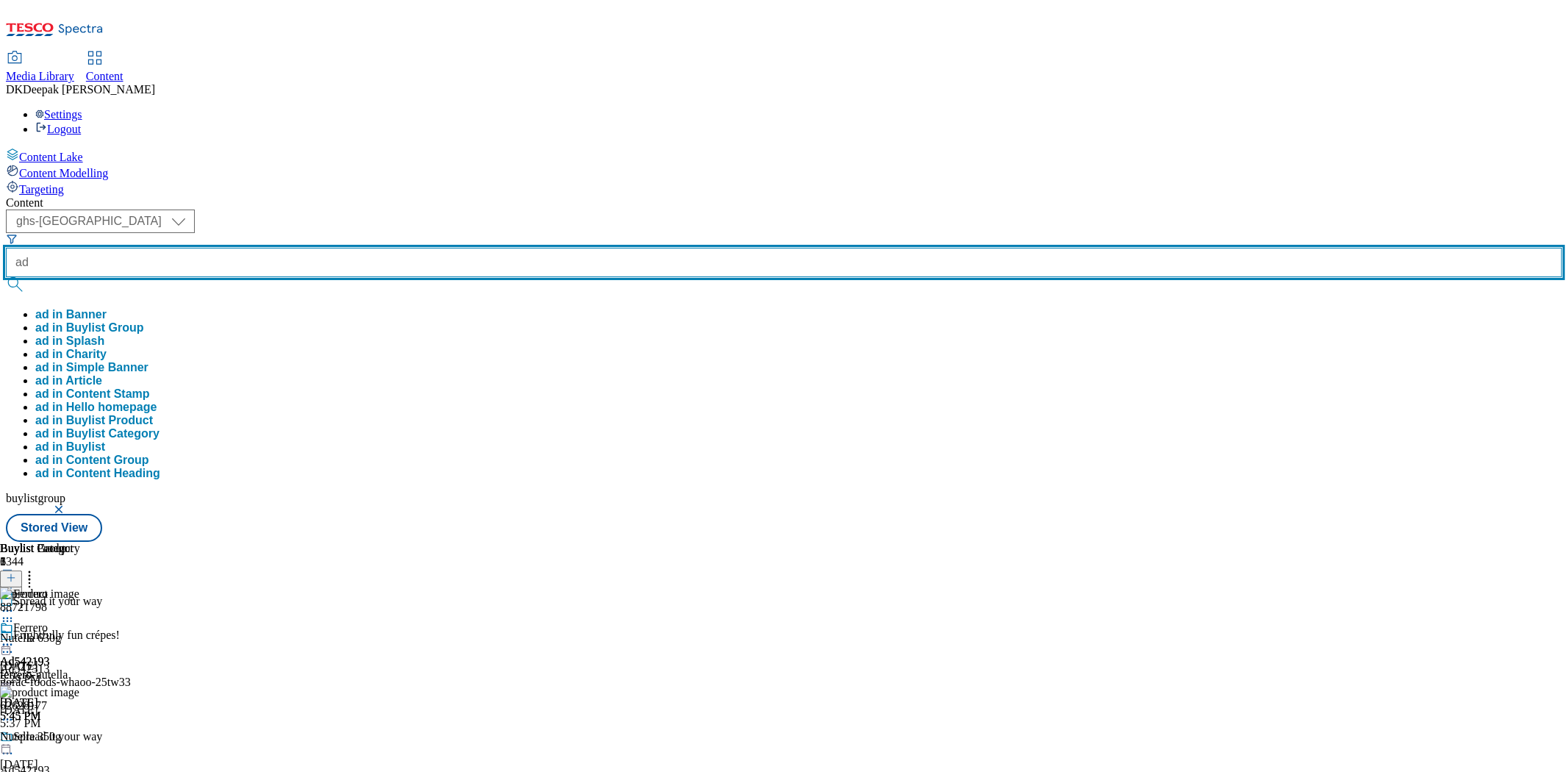
paste input "542244"
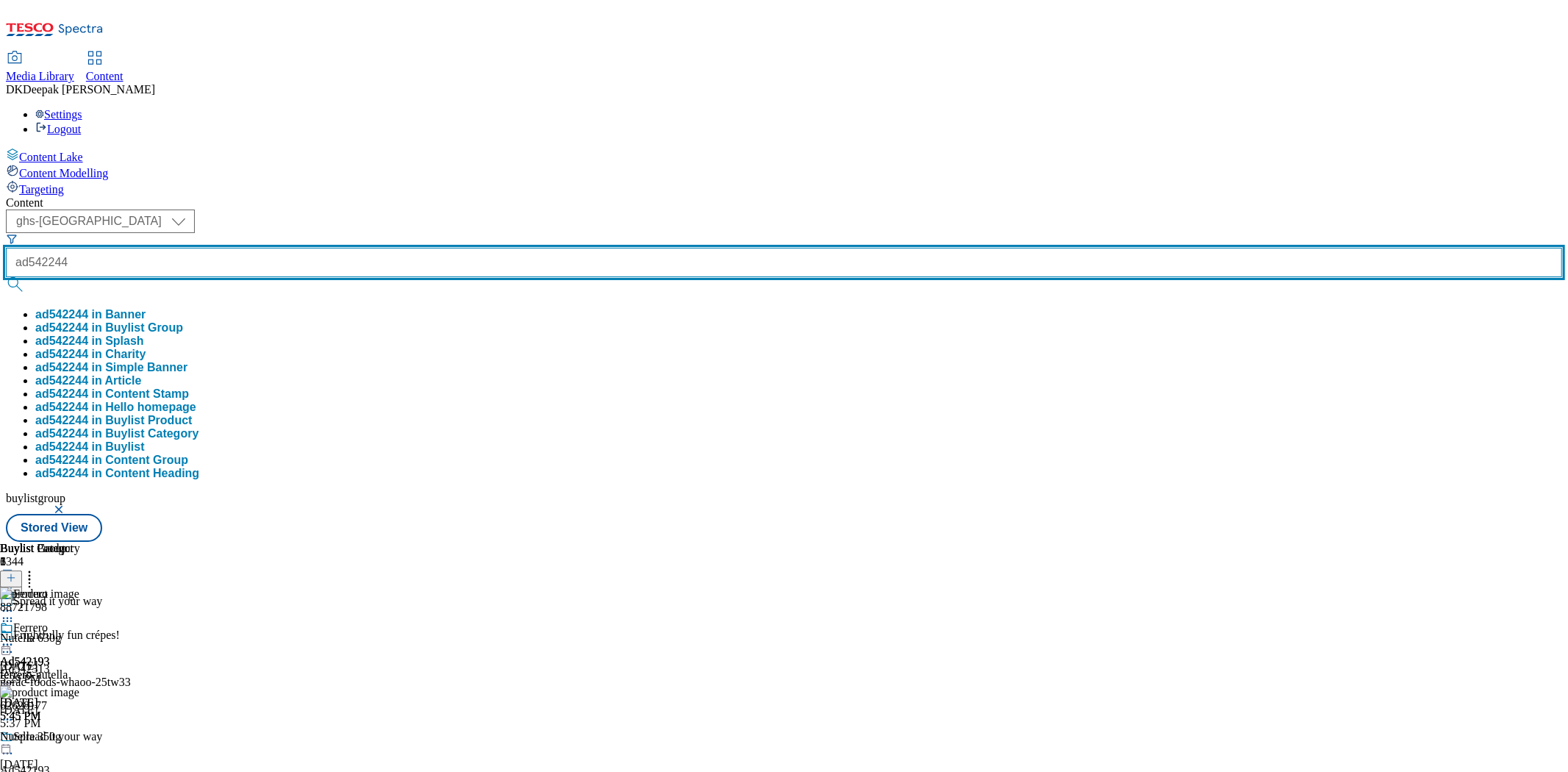
type input "ad542244"
click at [6, 277] on button "submit" at bounding box center [16, 284] width 20 height 15
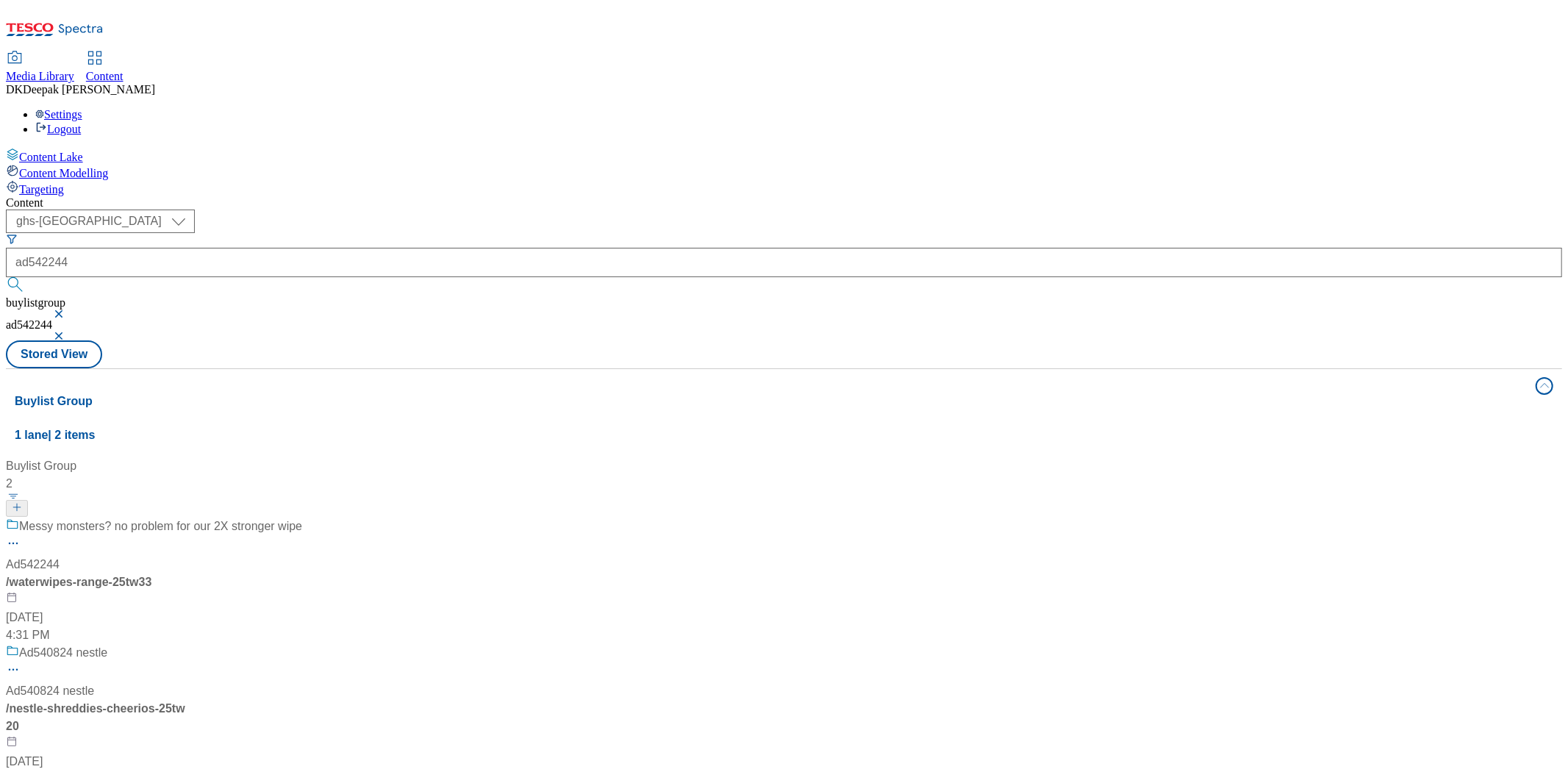
click at [302, 517] on div "Messy monsters? no problem for our 2X stronger wipe Ad542244 / waterwipes-range…" at bounding box center [154, 581] width 297 height 126
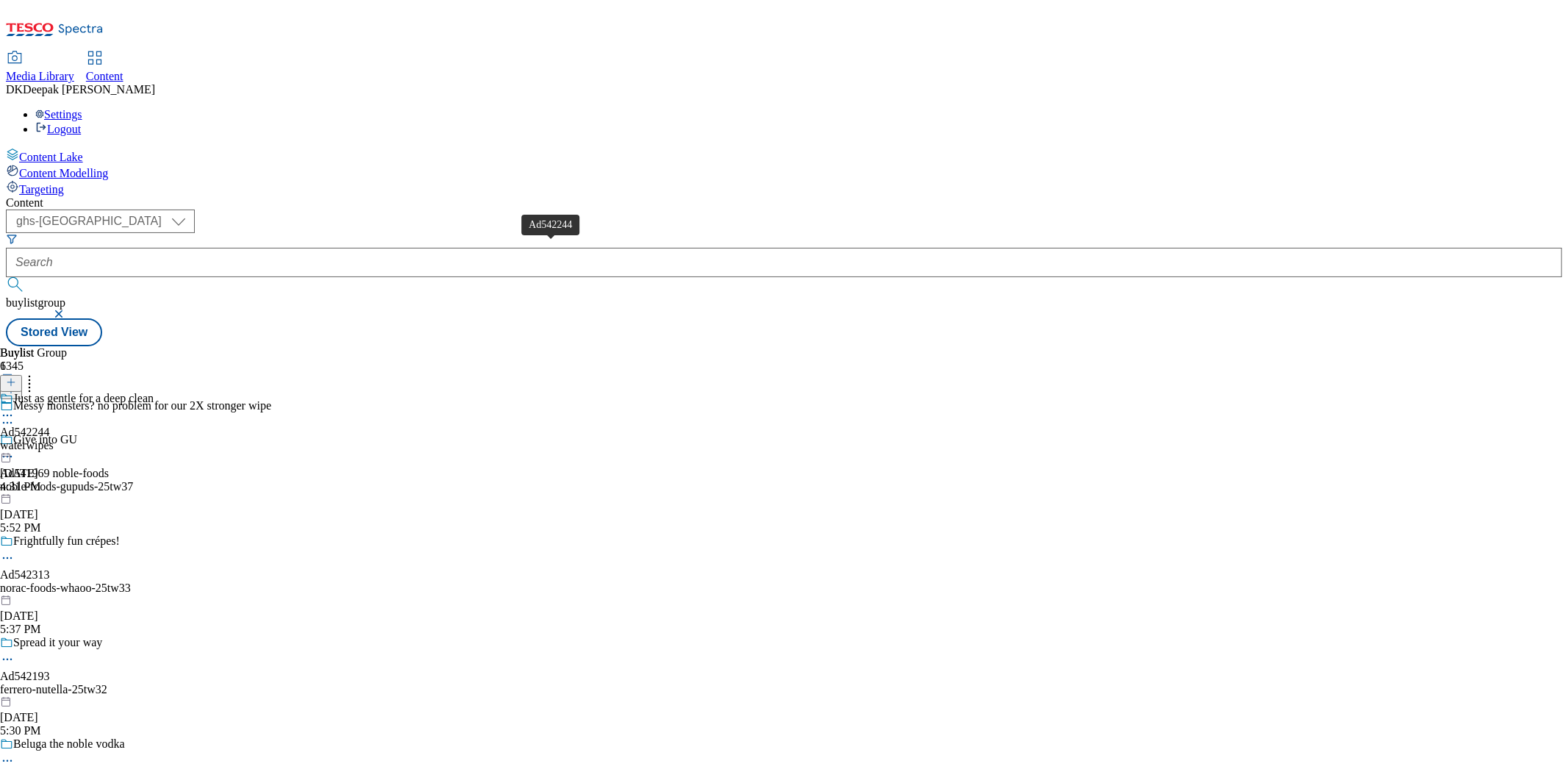
click at [154, 439] on div "waterwipes" at bounding box center [77, 445] width 154 height 13
click at [90, 439] on div "waterwipes-range" at bounding box center [45, 445] width 90 height 13
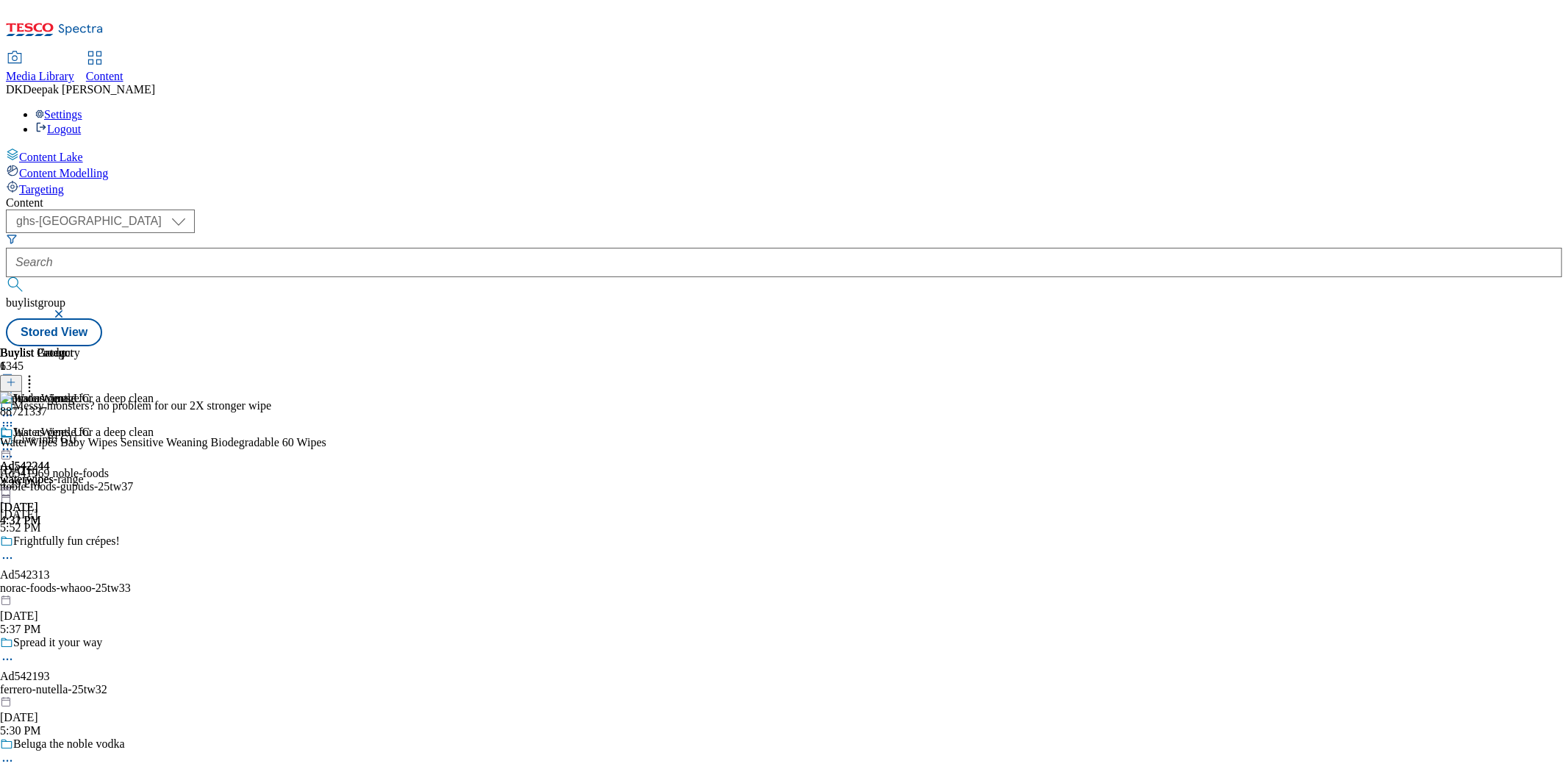
click at [15, 442] on icon at bounding box center [7, 449] width 15 height 15
click at [86, 539] on button "Preview" at bounding box center [58, 547] width 57 height 17
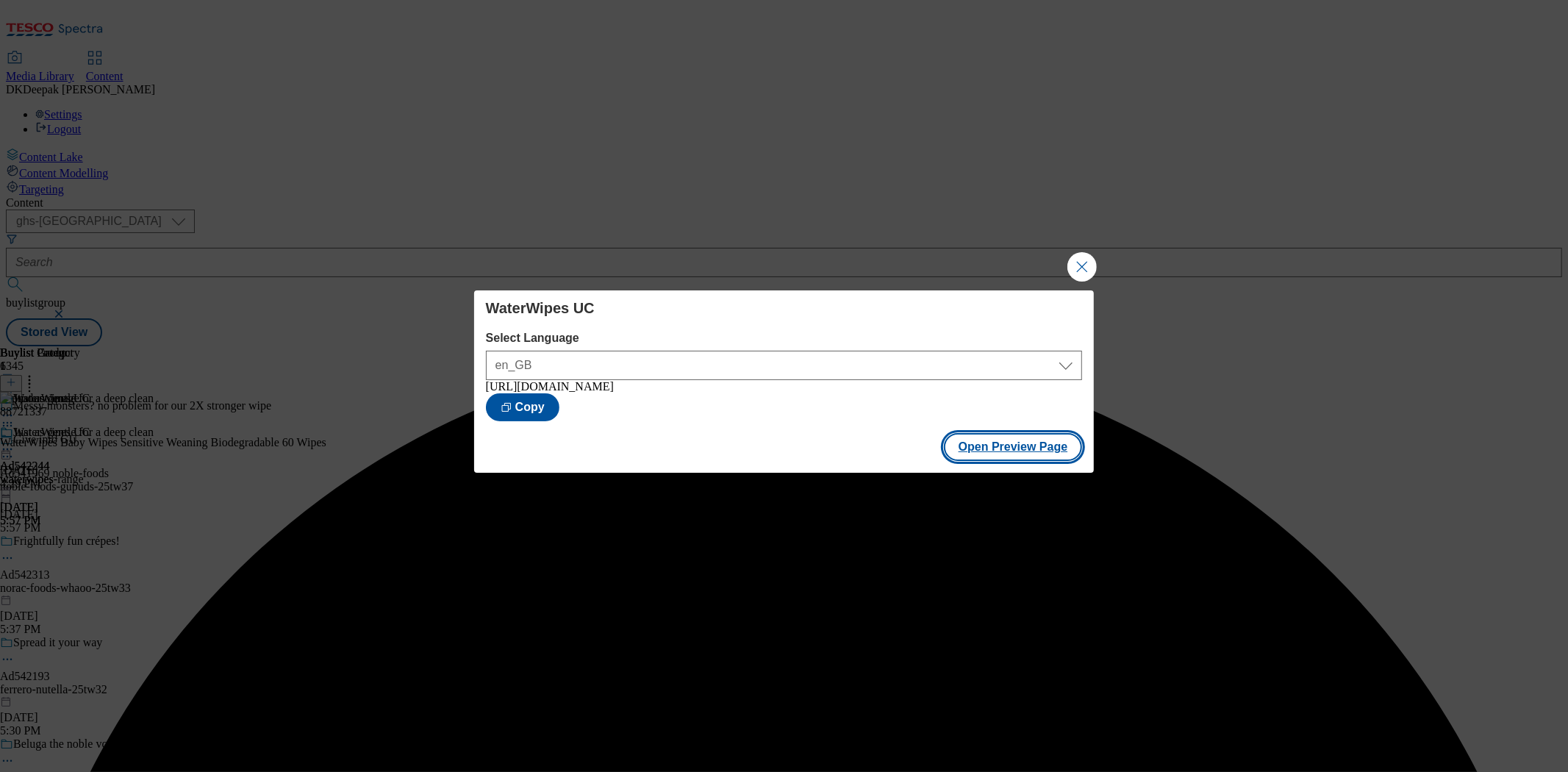
click at [1031, 445] on button "Open Preview Page" at bounding box center [1013, 446] width 139 height 28
click at [1079, 267] on button "Close Modal" at bounding box center [1082, 266] width 29 height 29
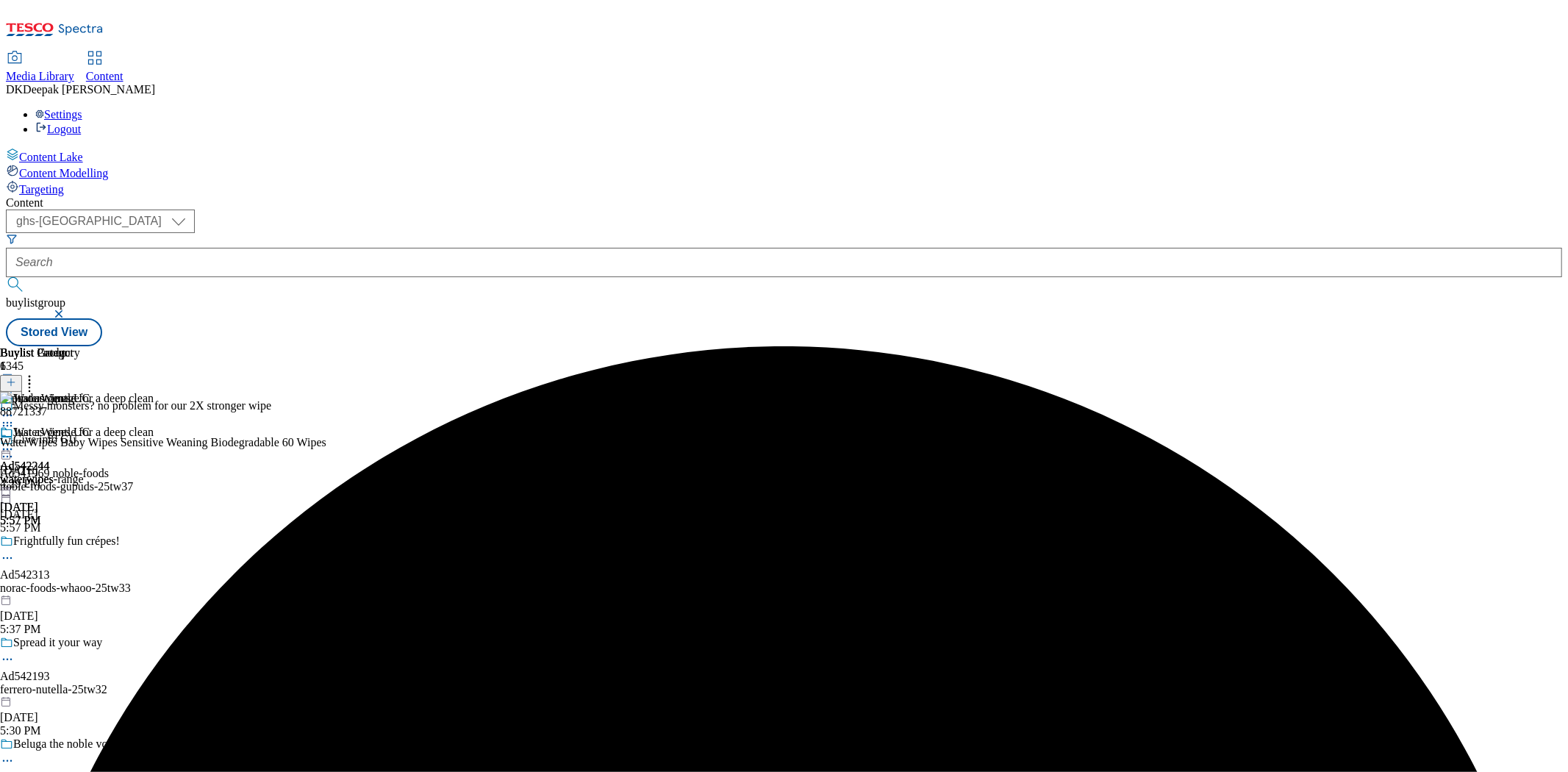
click at [15, 442] on icon at bounding box center [7, 449] width 15 height 15
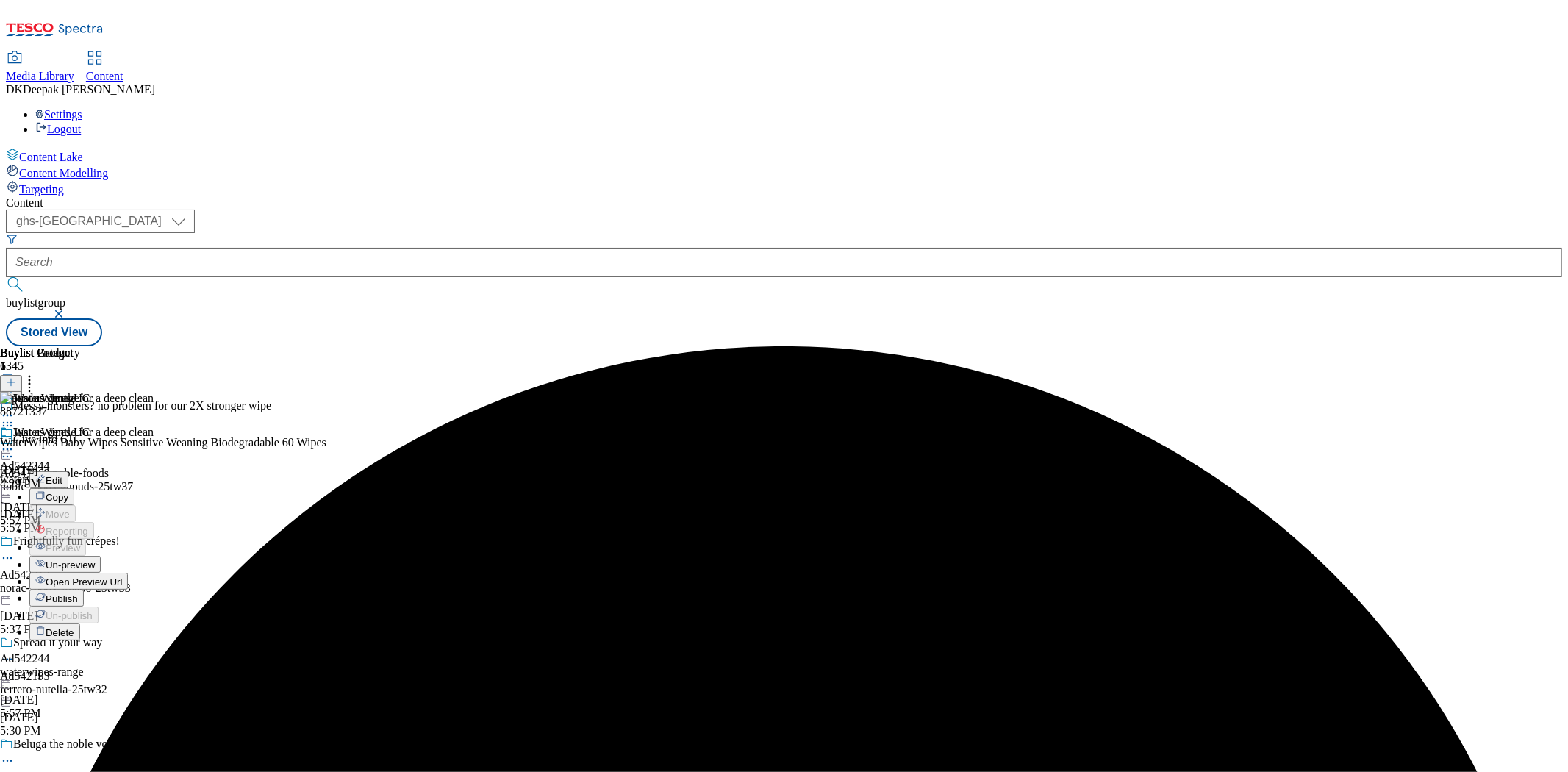
click at [78, 593] on span "Publish" at bounding box center [61, 598] width 32 height 11
